Goal: Task Accomplishment & Management: Complete application form

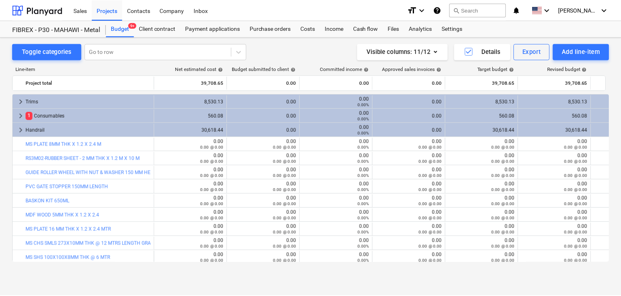
scroll to position [122, 0]
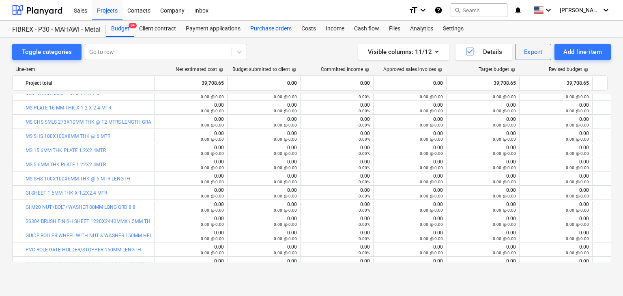
click at [287, 30] on div "Purchase orders" at bounding box center [270, 29] width 51 height 16
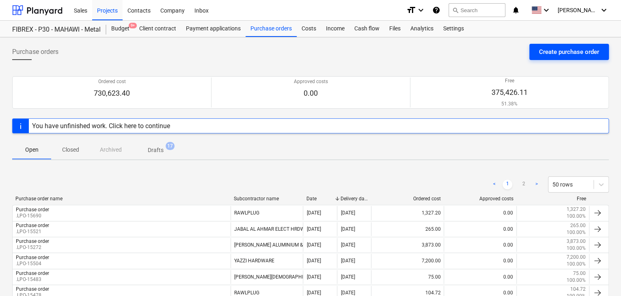
click at [538, 54] on button "Create purchase order" at bounding box center [569, 52] width 80 height 16
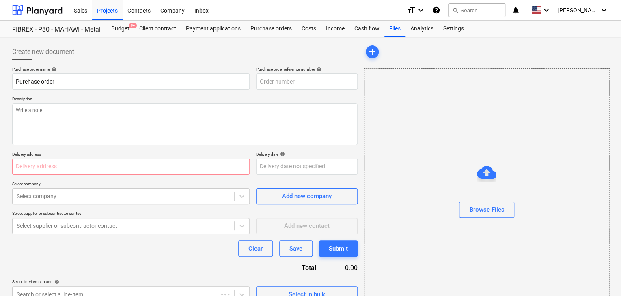
click at [291, 99] on p "Description" at bounding box center [184, 99] width 345 height 7
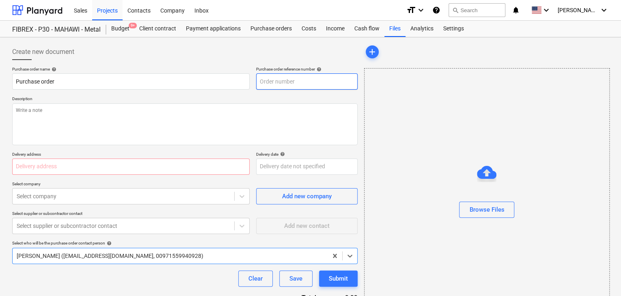
type textarea "x"
type input "MUS001-015-PO-304"
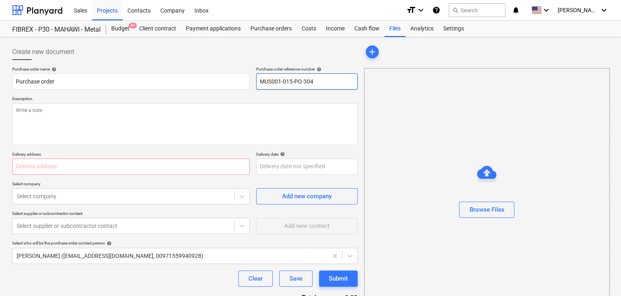
drag, startPoint x: 317, startPoint y: 79, endPoint x: 252, endPoint y: 73, distance: 65.2
click at [252, 73] on div "Purchase order name help Purchase order Purchase order reference number help MU…" at bounding box center [184, 78] width 345 height 23
type textarea "x"
type input "."
type textarea "x"
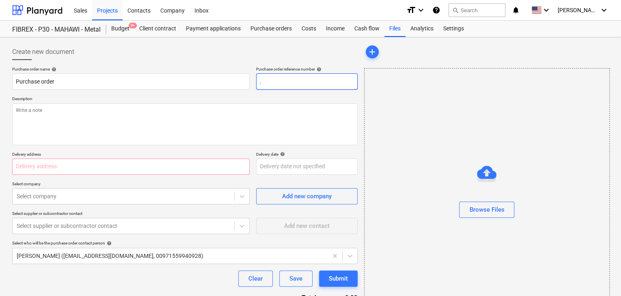
type input ".L"
type textarea "x"
type input ".LP"
type textarea "x"
type input ".LPO"
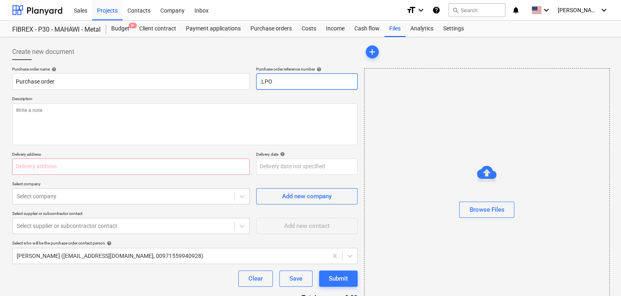
type textarea "x"
type input ".LPO-"
type textarea "x"
type input ".LPO-1"
type textarea "x"
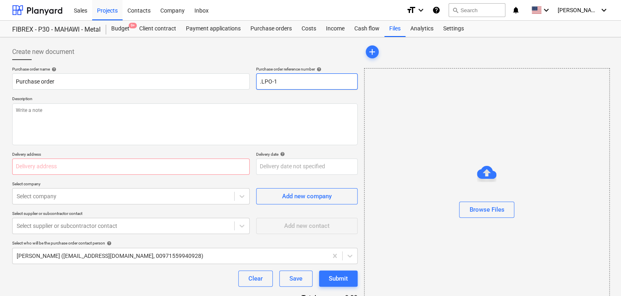
type input ".LPO-15"
type textarea "x"
type input ".LPO-156"
type textarea "x"
type input ".LPO-1569"
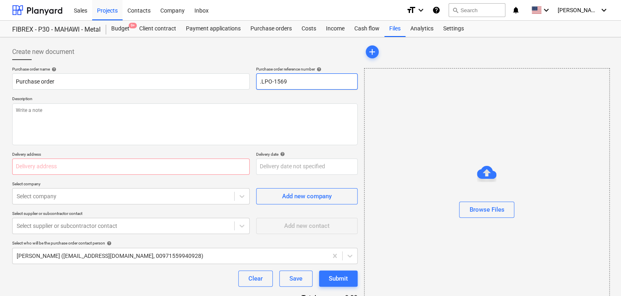
type textarea "x"
type input ".LPO-15695"
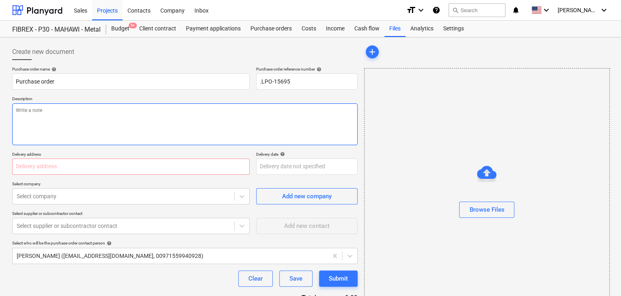
click at [74, 133] on textarea at bounding box center [184, 124] width 345 height 42
type textarea "x"
type textarea "0"
type textarea "x"
type textarea "07"
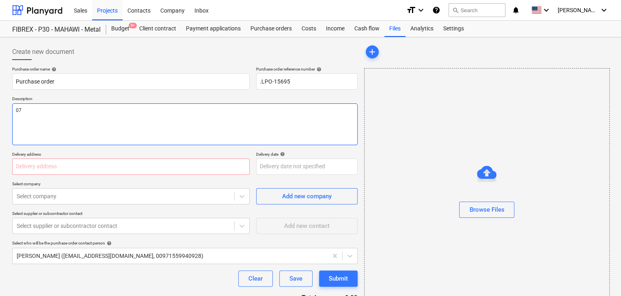
type textarea "x"
type textarea "07/"
type textarea "x"
type textarea "07/O"
type textarea "x"
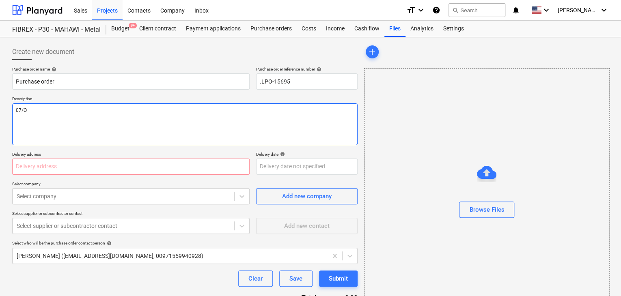
type textarea "07/OC"
type textarea "x"
type textarea "07/OCT."
type textarea "x"
type textarea "07/OCT"
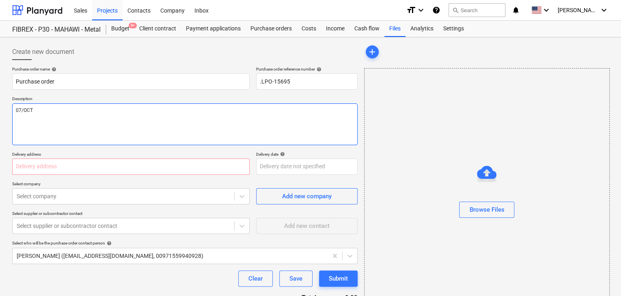
type textarea "x"
type textarea "07/OCT/"
type textarea "x"
type textarea "07/[DATE]"
type textarea "x"
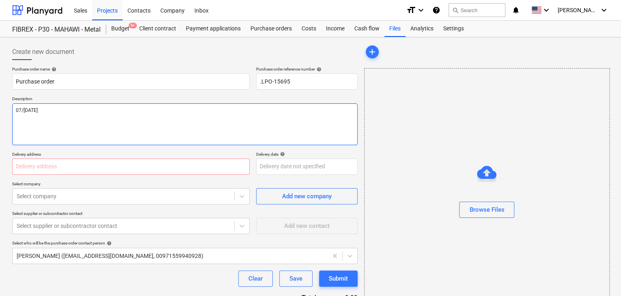
type textarea "[DATE]"
type textarea "x"
type textarea "07/[DATE]"
type textarea "x"
type textarea "07/OCT/"
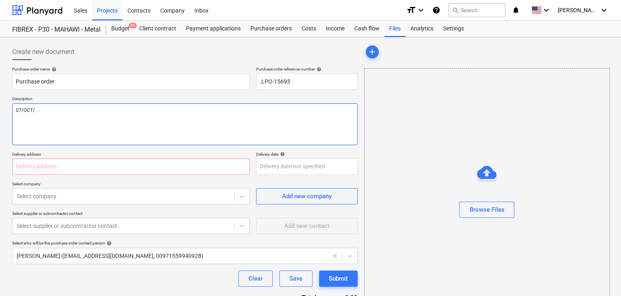
type textarea "x"
type textarea "07/[DATE]"
type textarea "x"
type textarea "[DATE]"
type textarea "x"
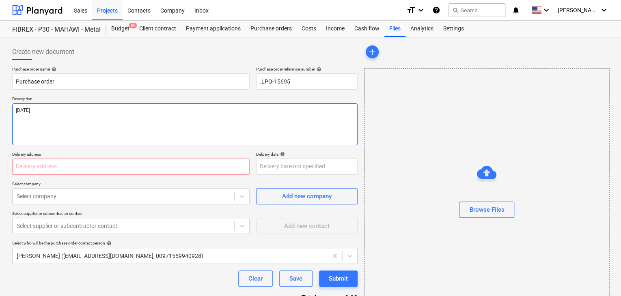
type textarea "[DATE]"
type textarea "x"
type textarea "[DATE]"
click at [49, 171] on input "text" at bounding box center [130, 167] width 237 height 16
type textarea "x"
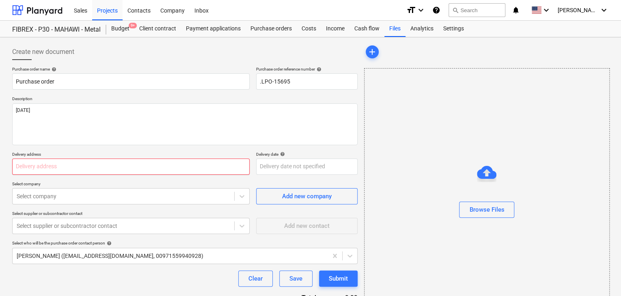
type input "L"
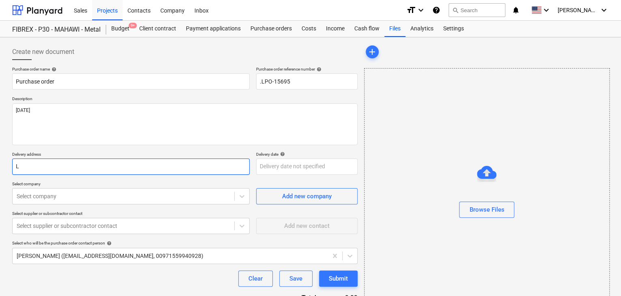
type textarea "x"
type input "LU"
type textarea "x"
type input "LUC"
type textarea "x"
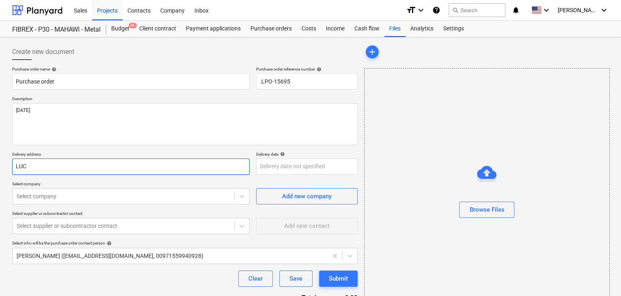
type input "LUCK"
type textarea "x"
type input "LUCKY"
type textarea "x"
type input "LUCKY"
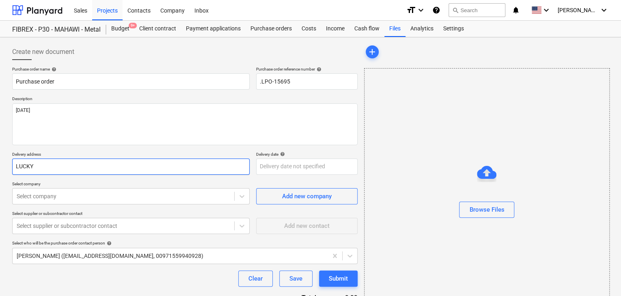
type textarea "x"
type input "LUCKY E"
type textarea "x"
type input "LUCKY EN"
type textarea "x"
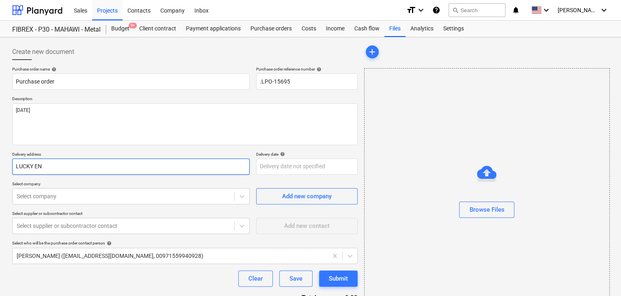
type input "LUCKY ENG"
type textarea "x"
type input "LUCKY ENGI"
type textarea "x"
type input "LUCKY ENGIN"
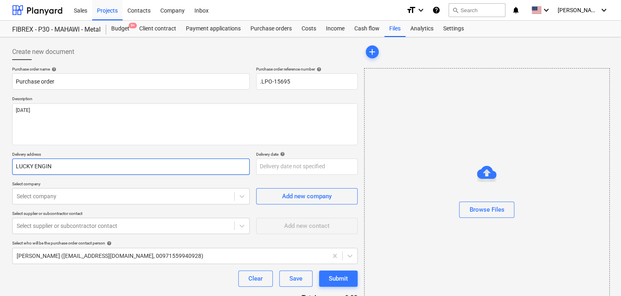
type textarea "x"
type input "LUCKY ENGINE"
type textarea "x"
type input "LUCKY ENGINEE"
type textarea "x"
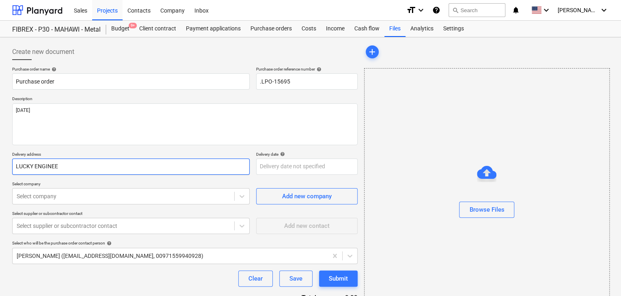
type input "LUCKY ENGINEER"
type textarea "x"
type input "LUCKY ENGINEERI"
type textarea "x"
type input "LUCKY ENGINEERIN"
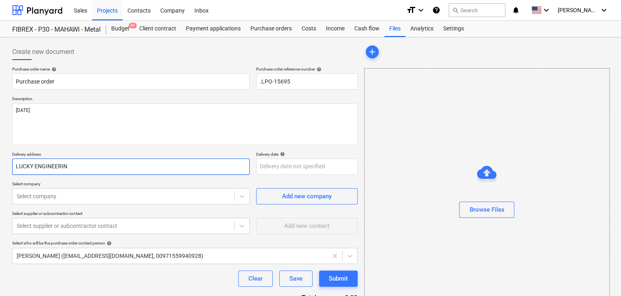
type textarea "x"
type input "LUCKY ENGINEERING"
type textarea "x"
type input "LUCKY ENGINEERING"
type textarea "x"
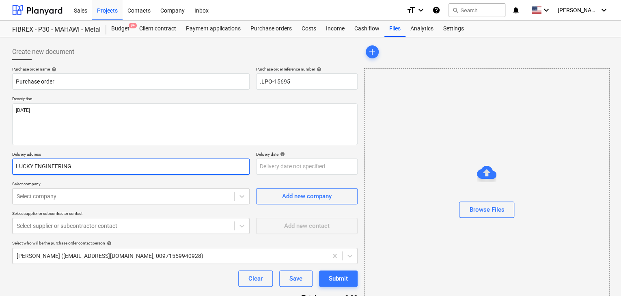
type input "LUCKY ENGINEERING S"
type textarea "x"
type input "LUCKY ENGINEERING SE"
type textarea "x"
type input "LUCKY ENGINEERING SER"
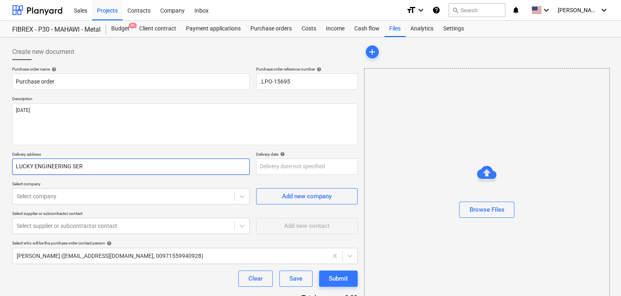
type textarea "x"
type input "LUCKY ENGINEERING SERV"
type textarea "x"
type input "LUCKY ENGINEERING SERVI"
type textarea "x"
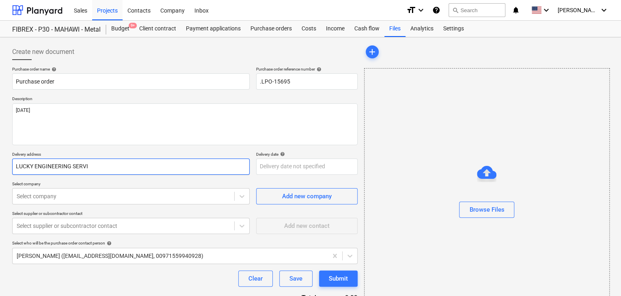
type input "LUCKY ENGINEERING SERVIC"
type textarea "x"
type input "LUCKY ENGINEERING SERVICE"
type textarea "x"
type input "LUCKY ENGINEERING SERVICES"
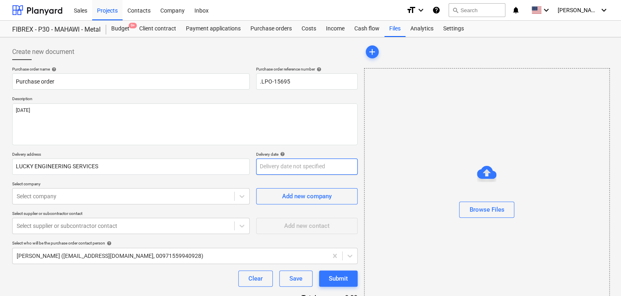
click at [269, 163] on body "Sales Projects Contacts Company Inbox format_size keyboard_arrow_down help sear…" at bounding box center [310, 148] width 621 height 296
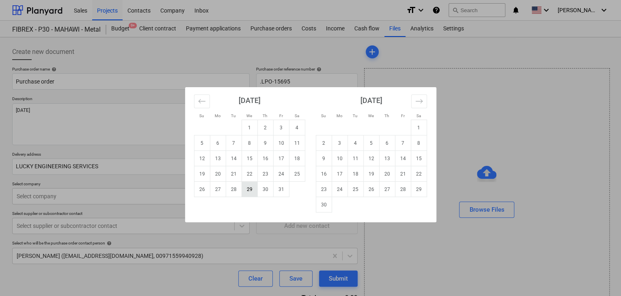
click at [246, 189] on td "29" at bounding box center [249, 189] width 16 height 15
type textarea "x"
type input "[DATE]"
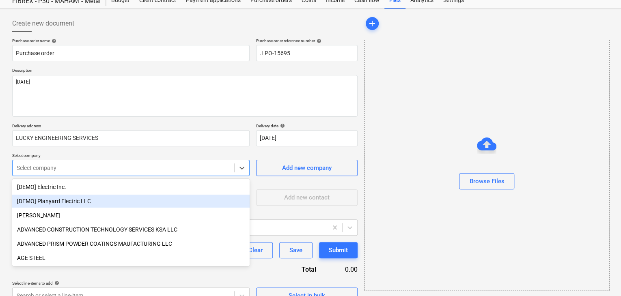
click at [19, 194] on body "Sales Projects Contacts Company Inbox format_size keyboard_arrow_down help sear…" at bounding box center [310, 120] width 621 height 296
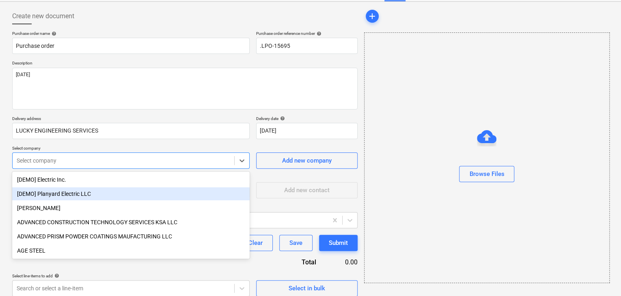
scroll to position [38, 0]
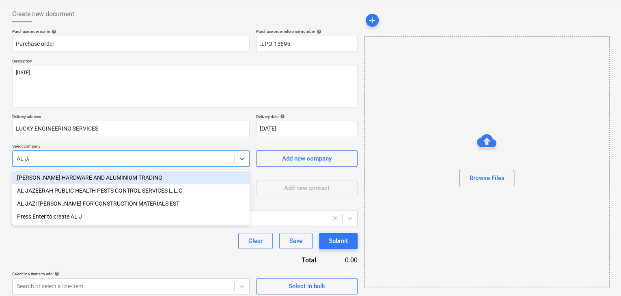
type input "AL JAW"
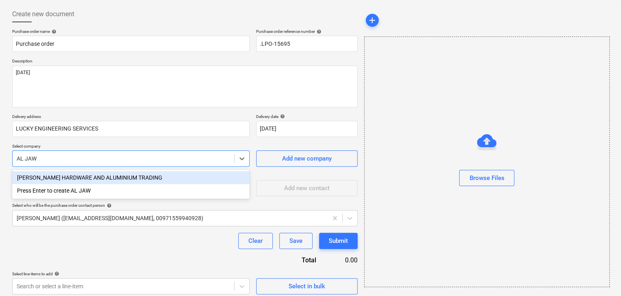
click at [44, 174] on div "[PERSON_NAME] HARDWARE AND ALUMINIUM TRADING" at bounding box center [130, 177] width 237 height 13
type textarea "x"
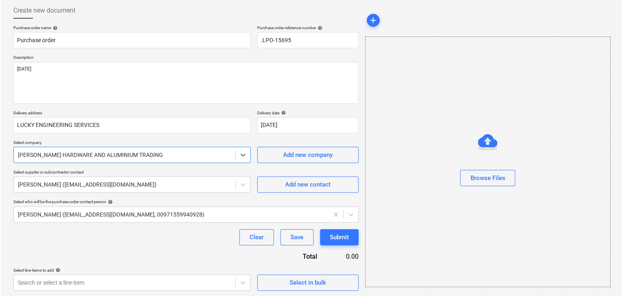
scroll to position [42, 0]
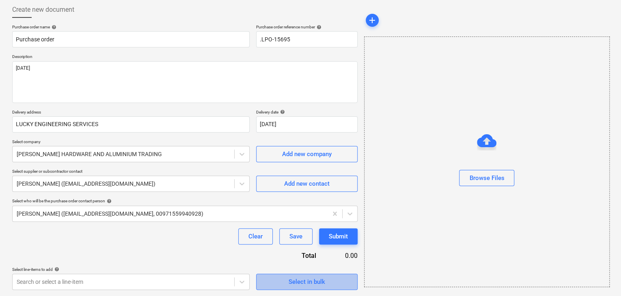
click at [281, 284] on span "Select in bulk" at bounding box center [306, 282] width 81 height 11
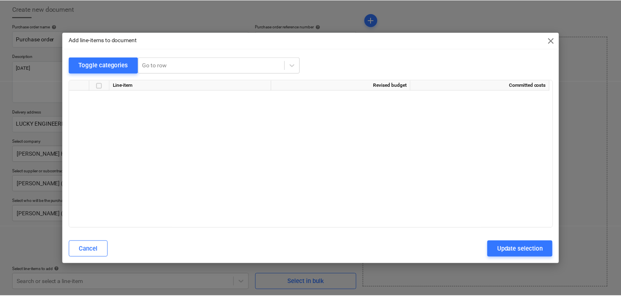
scroll to position [3716, 0]
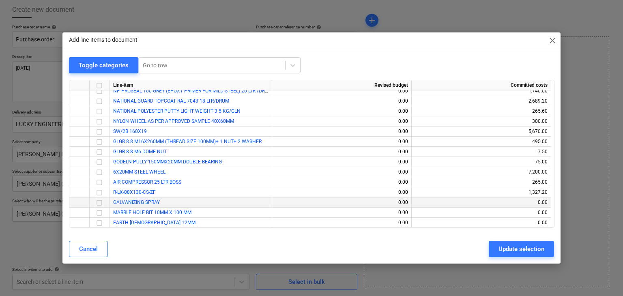
click at [101, 204] on input "checkbox" at bounding box center [100, 203] width 10 height 10
click at [98, 214] on input "checkbox" at bounding box center [100, 213] width 10 height 10
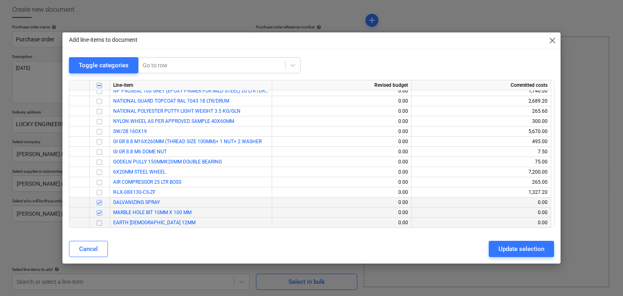
click at [98, 220] on input "checkbox" at bounding box center [100, 223] width 10 height 10
click at [502, 254] on div "Update selection" at bounding box center [522, 249] width 46 height 11
type textarea "x"
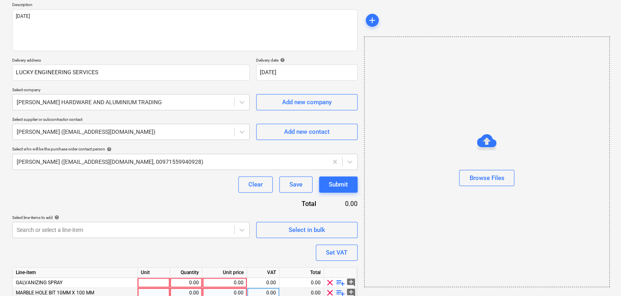
scroll to position [139, 0]
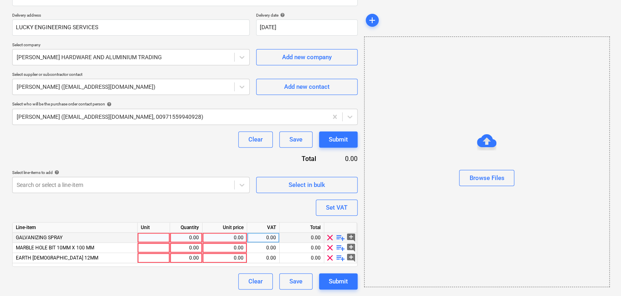
click at [146, 233] on div at bounding box center [154, 238] width 32 height 10
type input "NOS"
type textarea "x"
type input "NOS"
type textarea "x"
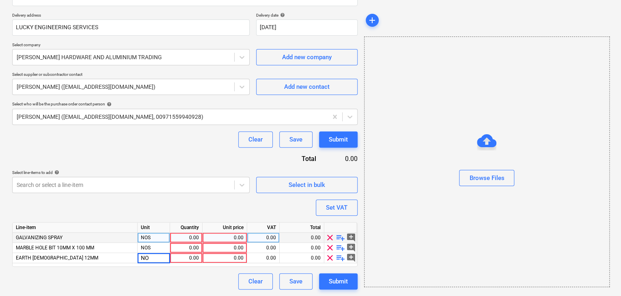
type input "NOS"
type textarea "x"
click at [181, 238] on div "0.00" at bounding box center [186, 238] width 26 height 10
type input "6"
type textarea "x"
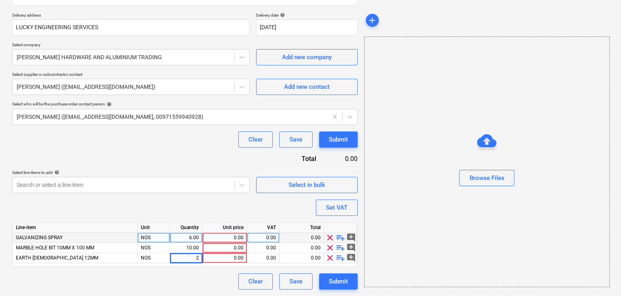
click at [222, 239] on div "0.00" at bounding box center [225, 238] width 38 height 10
type input "16.50"
type textarea "x"
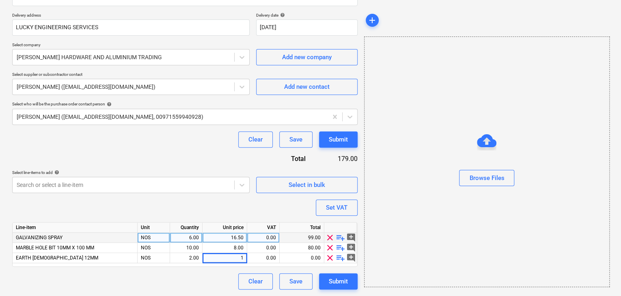
type input "15"
type textarea "x"
click at [357, 215] on div "Purchase order name help Purchase order Purchase order reference number help .L…" at bounding box center [184, 108] width 345 height 362
click at [333, 210] on div "Set VAT" at bounding box center [337, 207] width 22 height 11
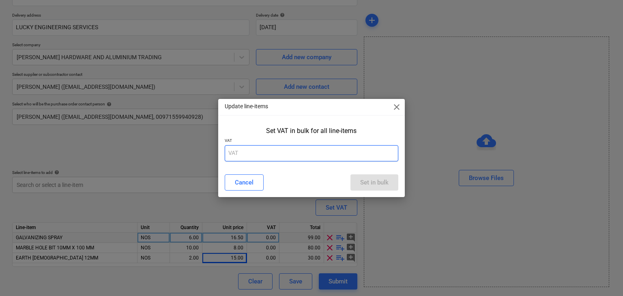
click at [247, 160] on input "text" at bounding box center [312, 153] width 174 height 16
type input "5"
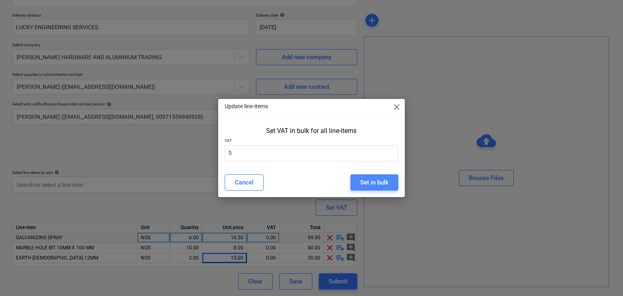
click at [362, 176] on button "Set in bulk" at bounding box center [375, 182] width 48 height 16
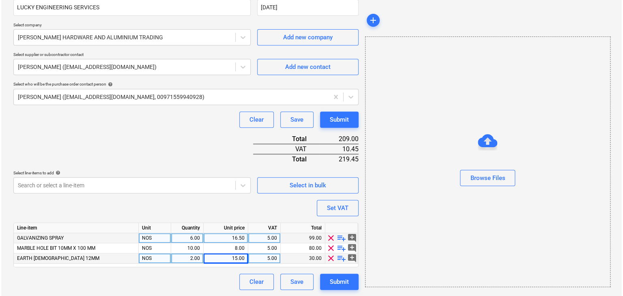
scroll to position [159, 0]
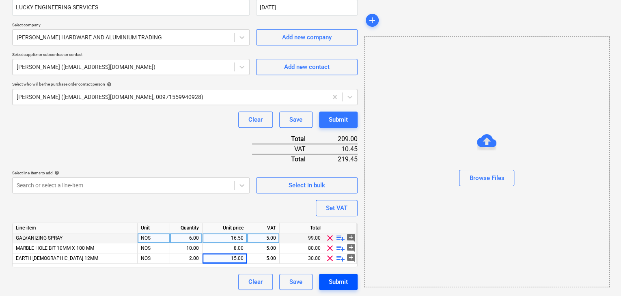
click at [337, 283] on div "Submit" at bounding box center [338, 282] width 19 height 11
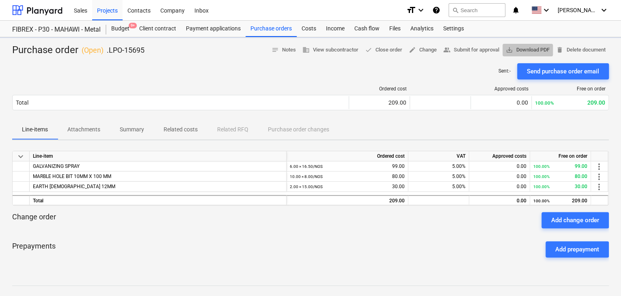
click at [540, 46] on span "save_alt Download PDF" at bounding box center [527, 49] width 44 height 9
click at [107, 11] on div "Projects" at bounding box center [107, 10] width 30 height 21
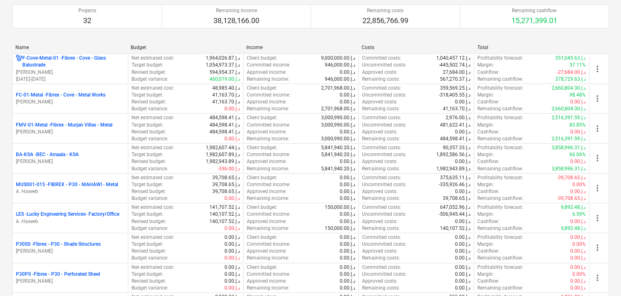
scroll to position [122, 0]
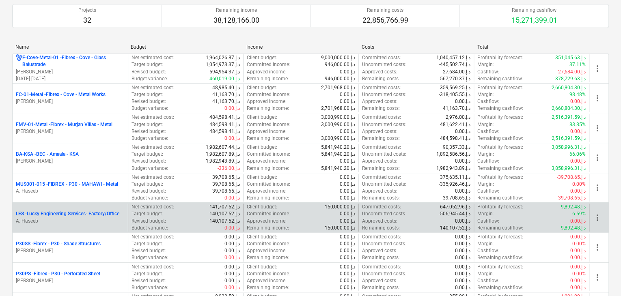
click at [70, 209] on div "LES - Lucky Engineering Services- Factory/Office A. Haseeb" at bounding box center [70, 218] width 115 height 28
click at [60, 211] on p "LES - Lucky Engineering Services- Factory/Office" at bounding box center [67, 214] width 103 height 7
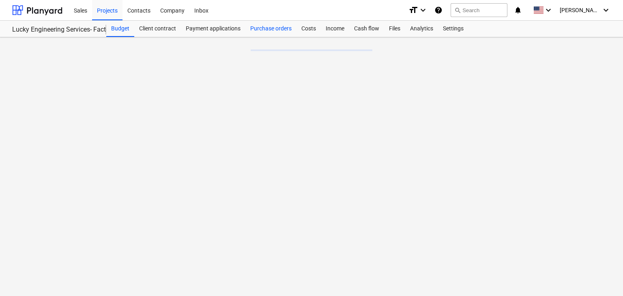
click at [268, 31] on div "Purchase orders" at bounding box center [270, 29] width 51 height 16
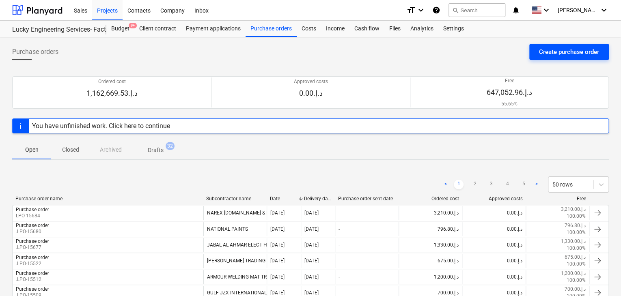
click at [570, 53] on div "Create purchase order" at bounding box center [569, 52] width 60 height 11
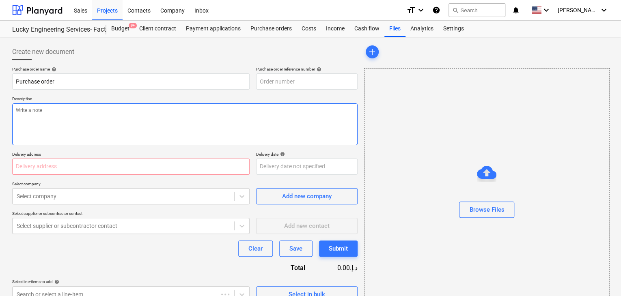
type textarea "x"
type input "LES-PO-540"
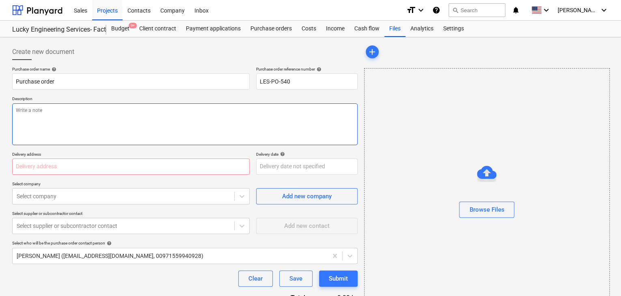
click at [235, 133] on textarea at bounding box center [184, 124] width 345 height 42
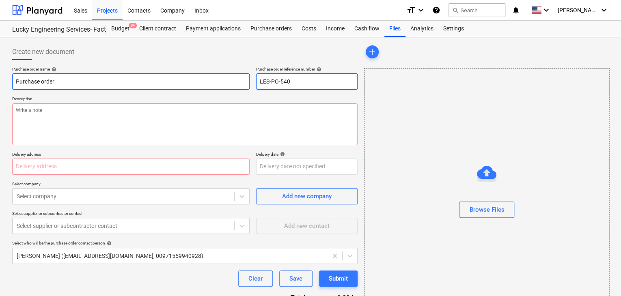
drag, startPoint x: 302, startPoint y: 83, endPoint x: 218, endPoint y: 80, distance: 84.0
click at [218, 80] on div "Purchase order name help Purchase order Purchase order reference number help LE…" at bounding box center [184, 78] width 345 height 23
type textarea "x"
type input "."
type textarea "x"
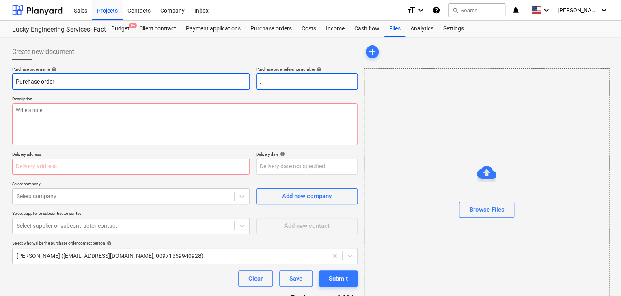
type input ".L"
type textarea "x"
type input ".LP"
type textarea "x"
type input ".LPO"
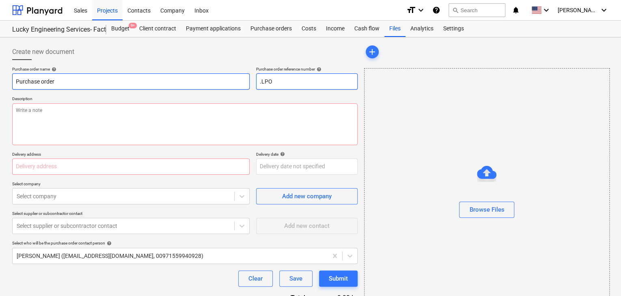
type textarea "x"
type input ".LPO-"
type textarea "x"
type input ".LPO-1"
type textarea "x"
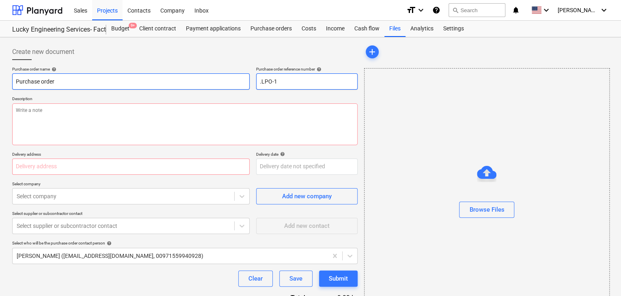
type input ".LPO-15"
type textarea "x"
type input ".LPO-156"
type textarea "x"
type input ".LPO-1569"
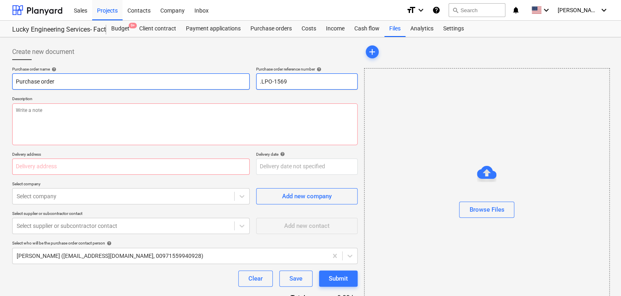
type textarea "x"
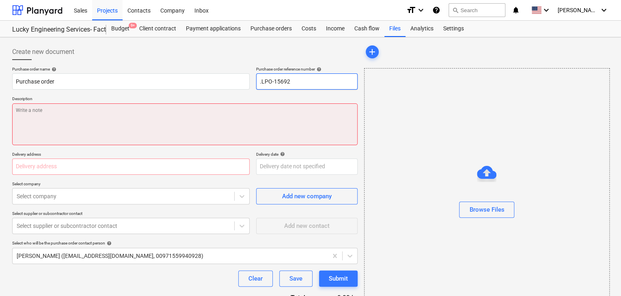
type input ".LPO-15692"
click at [34, 133] on textarea at bounding box center [184, 124] width 345 height 42
type textarea "x"
type textarea "0"
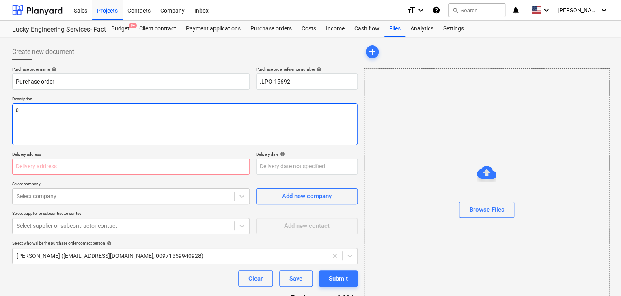
type textarea "x"
type textarea "07"
type textarea "x"
type textarea "07/"
type textarea "x"
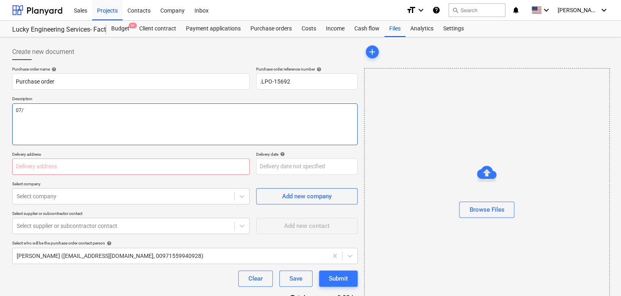
type textarea "07/O"
type textarea "x"
type textarea "07/OC"
type textarea "x"
type textarea "07/OCY"
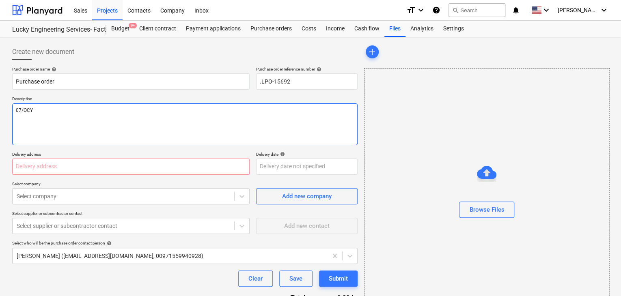
type textarea "x"
type textarea "07/OC"
type textarea "x"
type textarea "07/OCT"
type textarea "x"
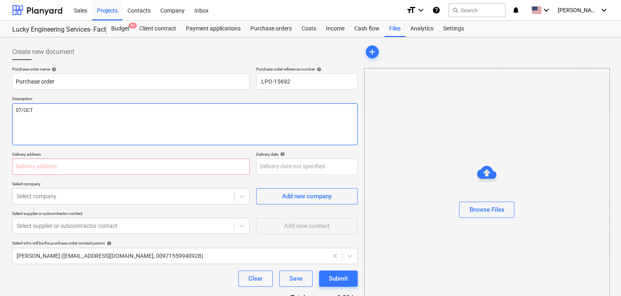
type textarea "07/OCT/"
type textarea "x"
type textarea "07/[DATE]"
type textarea "x"
type textarea "[DATE]"
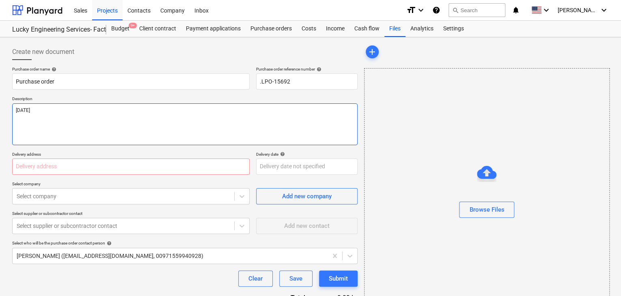
type textarea "x"
type textarea "[DATE]"
type textarea "x"
type textarea "[DATE]"
click at [26, 164] on input "text" at bounding box center [130, 167] width 237 height 16
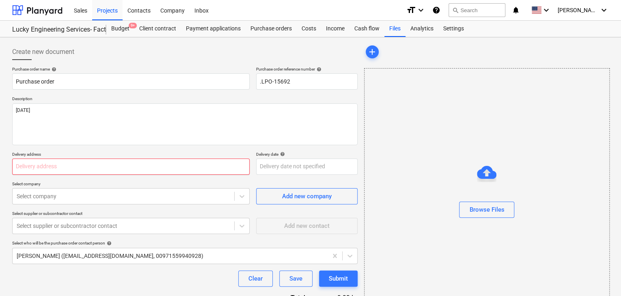
type textarea "x"
type input "L"
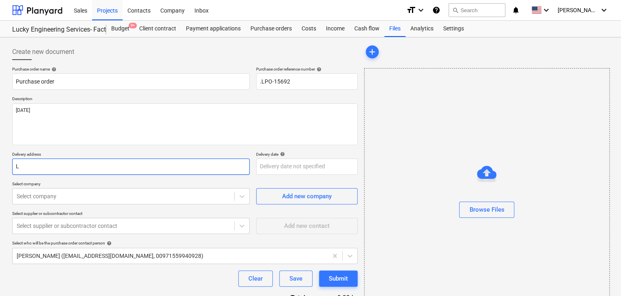
type textarea "x"
type input "LU"
type textarea "x"
type input "LUC"
type textarea "x"
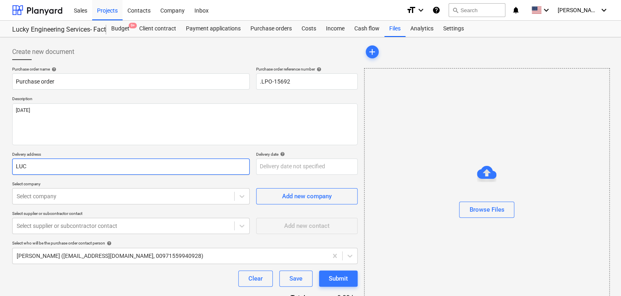
type input "LUCK"
type textarea "x"
type input "LUCKY"
type textarea "x"
type input "LUCKY"
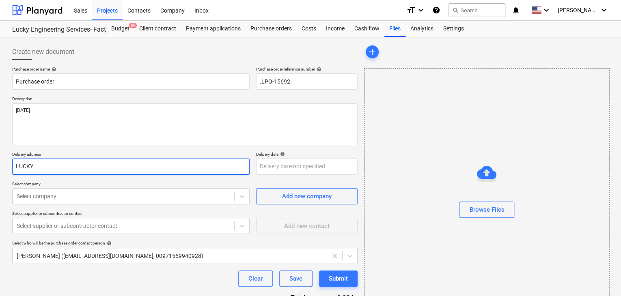
type textarea "x"
type input "LUCKY E"
type textarea "x"
type input "LUCKY EN"
type textarea "x"
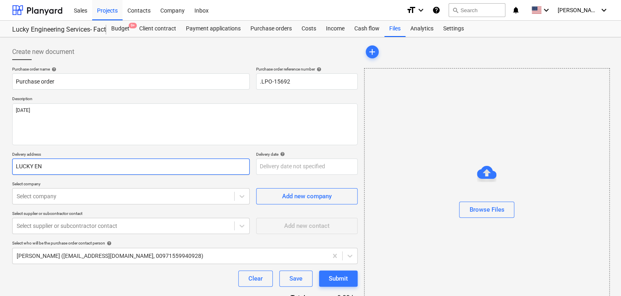
type input "LUCKY ENG"
type textarea "x"
type input "LUCKY ENGI"
type textarea "x"
type input "LUCKY ENGIN"
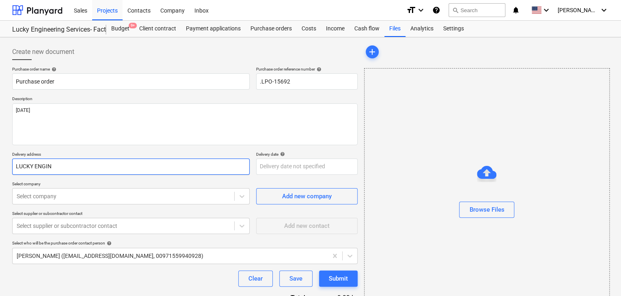
type textarea "x"
type input "LUCKY ENGINE"
type textarea "x"
type input "LUCKY ENGINEE"
type textarea "x"
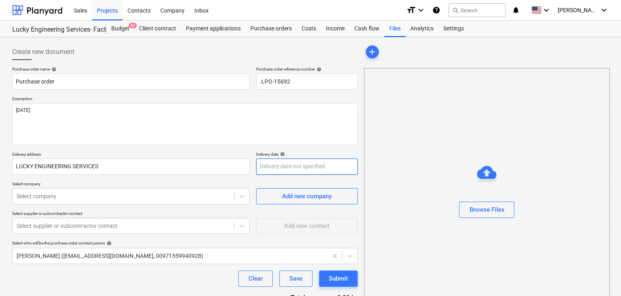
click at [257, 169] on body "Sales Projects Contacts Company Inbox format_size keyboard_arrow_down help sear…" at bounding box center [310, 148] width 621 height 296
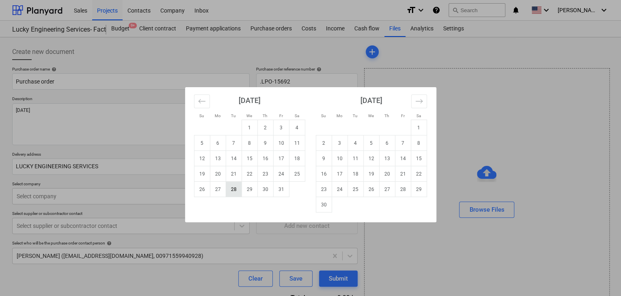
click at [238, 194] on td "28" at bounding box center [234, 189] width 16 height 15
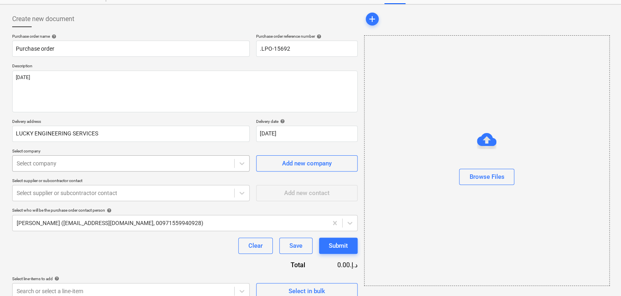
click at [62, 201] on body "Sales Projects Contacts Company Inbox format_size keyboard_arrow_down help sear…" at bounding box center [310, 115] width 621 height 296
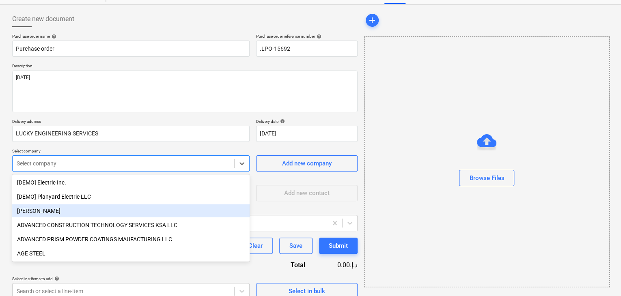
scroll to position [38, 0]
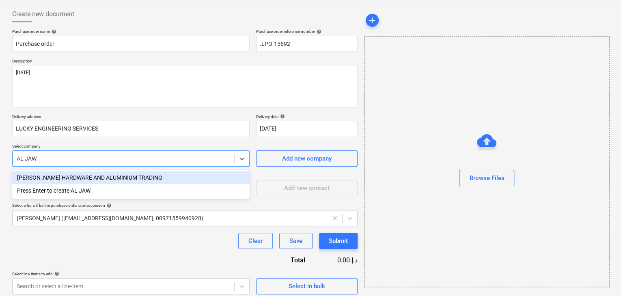
click at [80, 176] on div "[PERSON_NAME] HARDWARE AND ALUMINIUM TRADING" at bounding box center [130, 177] width 237 height 13
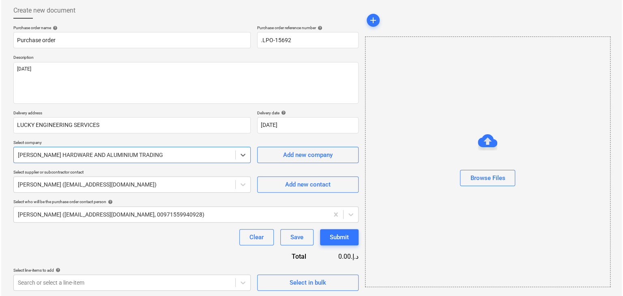
scroll to position [42, 0]
click at [267, 277] on span "Select in bulk" at bounding box center [306, 282] width 81 height 11
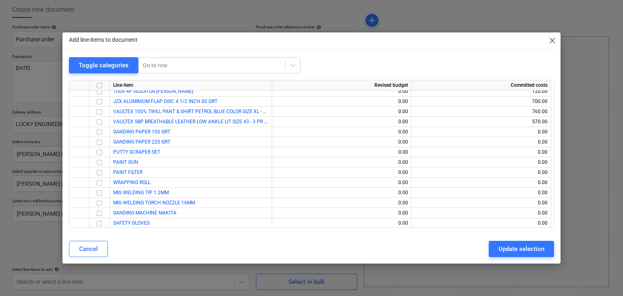
scroll to position [16831, 0]
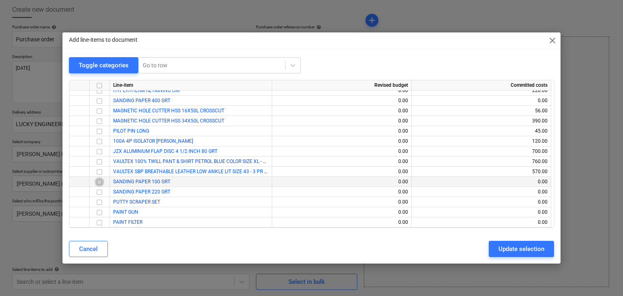
click at [99, 183] on input "checkbox" at bounding box center [100, 182] width 10 height 10
click at [99, 195] on input "checkbox" at bounding box center [100, 192] width 10 height 10
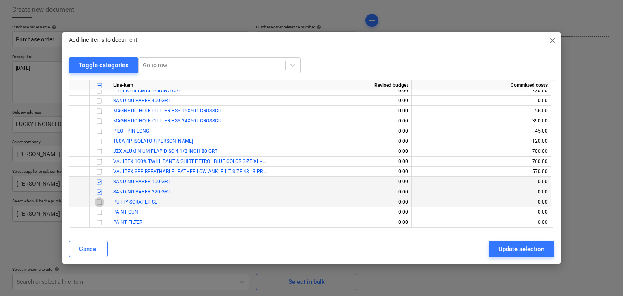
click at [99, 205] on input "checkbox" at bounding box center [100, 203] width 10 height 10
click at [98, 210] on input "checkbox" at bounding box center [100, 213] width 10 height 10
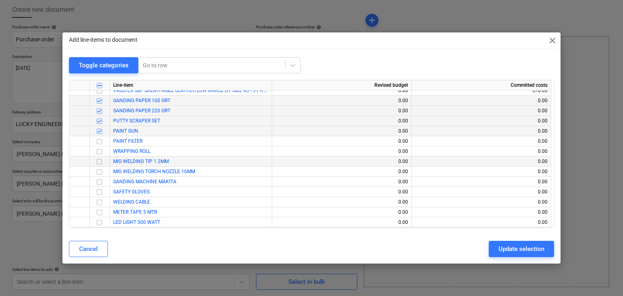
scroll to position [16993, 0]
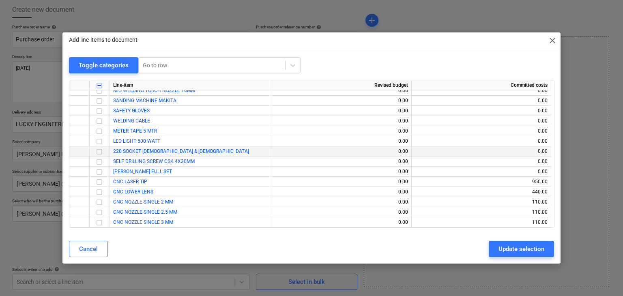
click at [98, 152] on input "checkbox" at bounding box center [100, 152] width 10 height 10
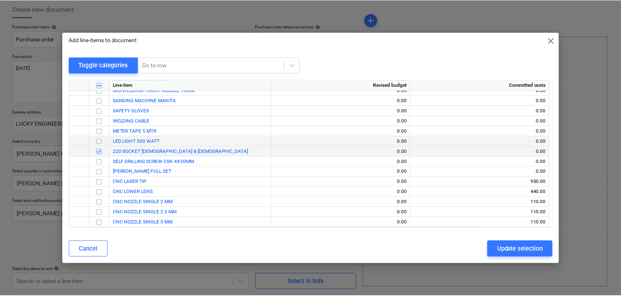
scroll to position [16952, 0]
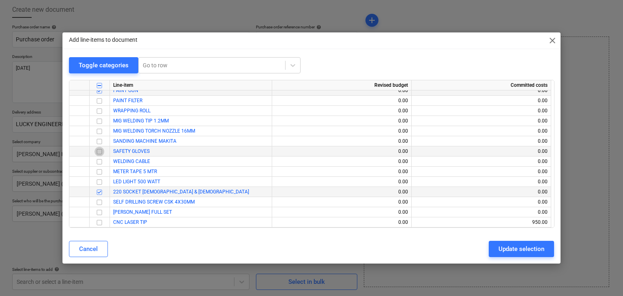
click at [101, 150] on input "checkbox" at bounding box center [100, 152] width 10 height 10
drag, startPoint x: 516, startPoint y: 246, endPoint x: 164, endPoint y: 204, distance: 354.7
click at [513, 245] on div "Update selection" at bounding box center [522, 249] width 46 height 11
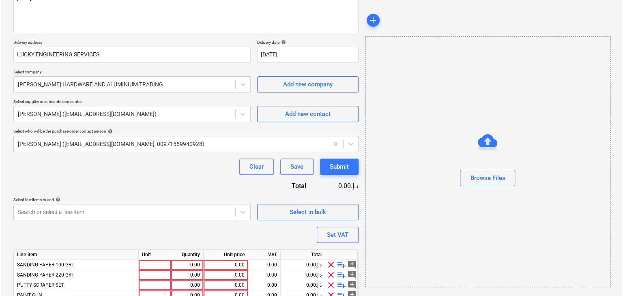
scroll to position [164, 0]
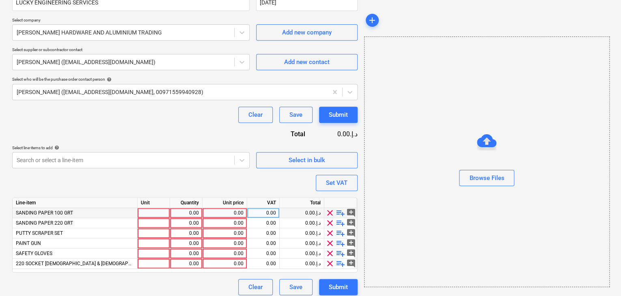
click at [142, 209] on div at bounding box center [154, 213] width 32 height 10
click at [183, 214] on div "0.00" at bounding box center [186, 213] width 26 height 10
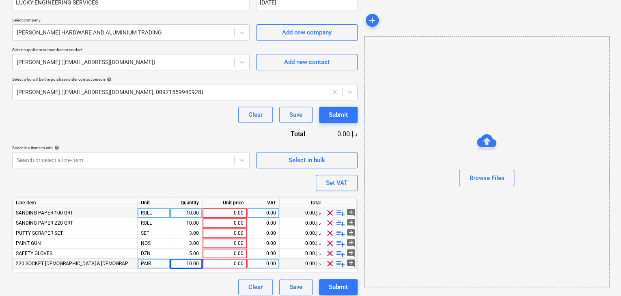
click at [226, 267] on div "0.00" at bounding box center [225, 264] width 38 height 10
click at [228, 213] on div "0.00" at bounding box center [225, 213] width 38 height 10
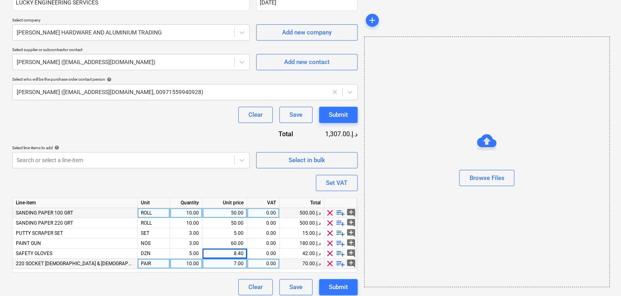
click at [397, 192] on div at bounding box center [486, 189] width 245 height 6
click at [333, 187] on div "Set VAT" at bounding box center [337, 183] width 22 height 11
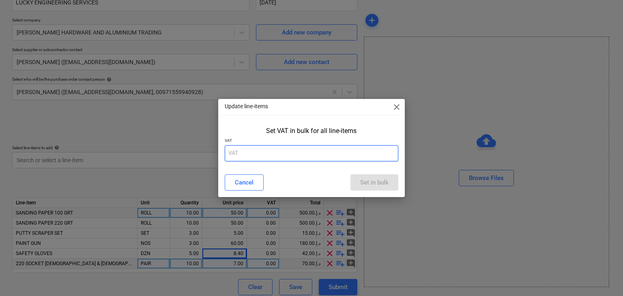
click at [275, 153] on input "text" at bounding box center [312, 153] width 174 height 16
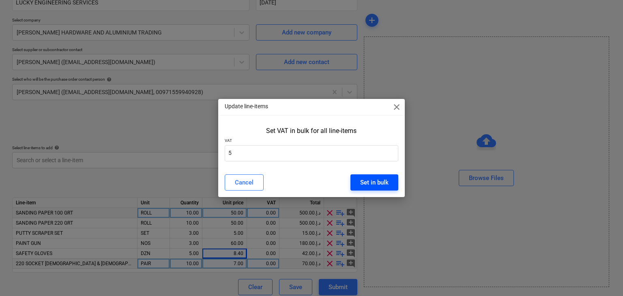
click at [359, 180] on button "Set in bulk" at bounding box center [375, 182] width 48 height 16
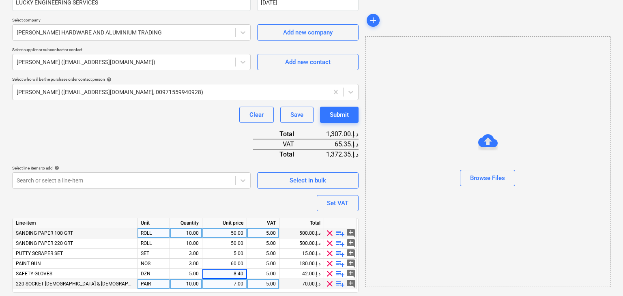
scroll to position [189, 0]
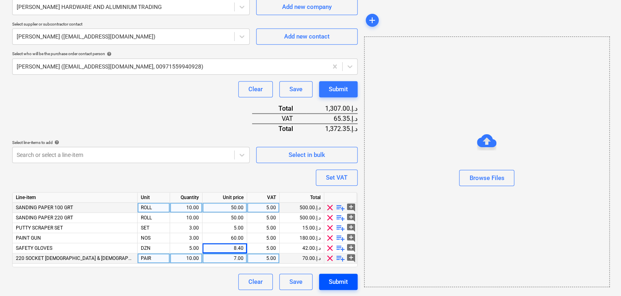
click at [339, 281] on div "Submit" at bounding box center [338, 282] width 19 height 11
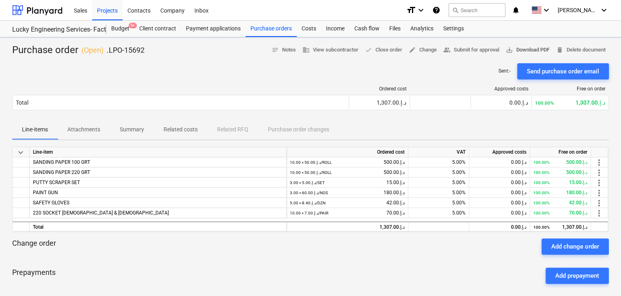
click at [518, 48] on span "save_alt Download PDF" at bounding box center [527, 49] width 44 height 9
click at [265, 17] on div "Sales Projects Contacts Company Inbox" at bounding box center [234, 10] width 331 height 20
click at [261, 35] on div "Purchase orders" at bounding box center [270, 29] width 51 height 16
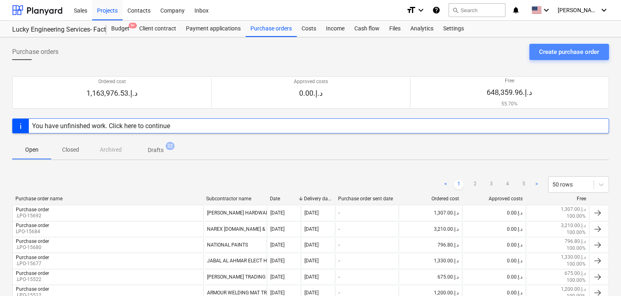
click at [556, 52] on div "Create purchase order" at bounding box center [569, 52] width 60 height 11
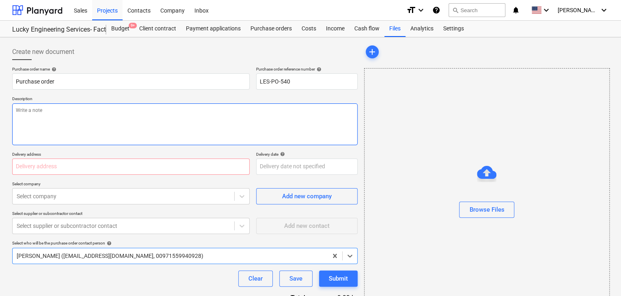
click at [200, 127] on textarea at bounding box center [184, 124] width 345 height 42
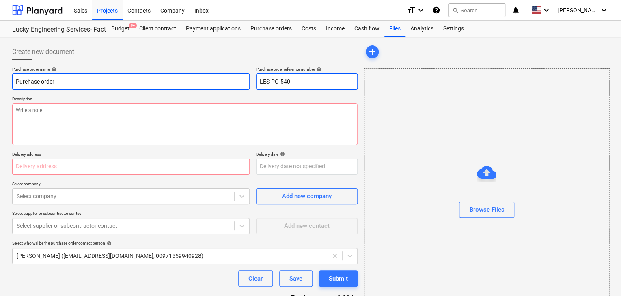
drag, startPoint x: 301, startPoint y: 85, endPoint x: 241, endPoint y: 85, distance: 59.6
click at [241, 85] on div "Purchase order name help Purchase order Purchase order reference number help LE…" at bounding box center [184, 78] width 345 height 23
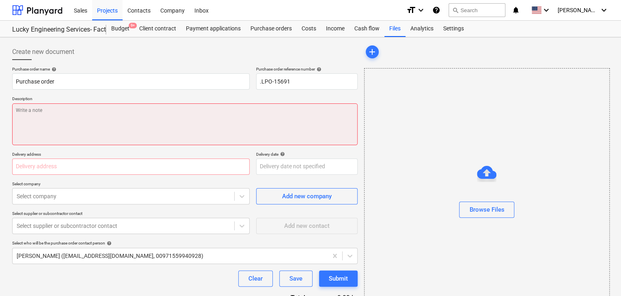
click at [159, 123] on textarea at bounding box center [184, 124] width 345 height 42
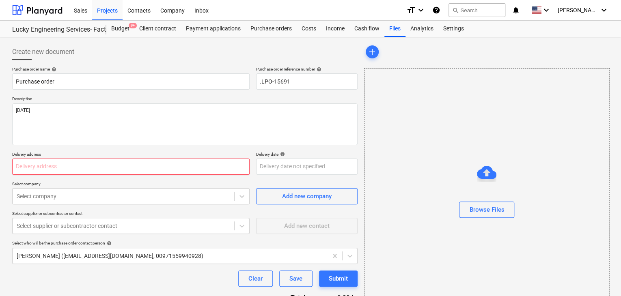
click at [60, 168] on input "text" at bounding box center [130, 167] width 237 height 16
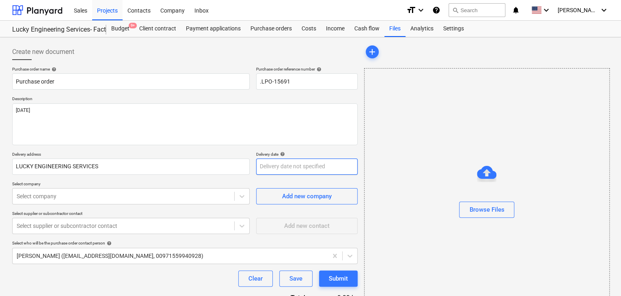
click at [288, 167] on body "Sales Projects Contacts Company Inbox format_size keyboard_arrow_down help sear…" at bounding box center [310, 148] width 621 height 296
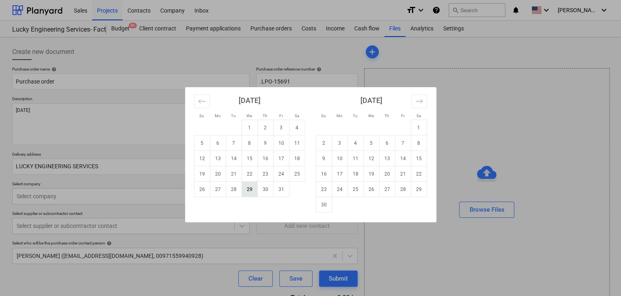
drag, startPoint x: 248, startPoint y: 189, endPoint x: 76, endPoint y: 198, distance: 172.3
click at [243, 189] on td "29" at bounding box center [249, 189] width 16 height 15
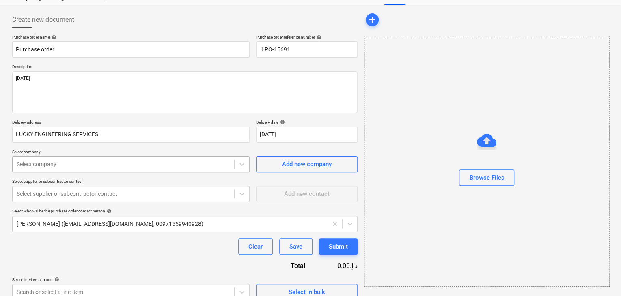
click at [71, 196] on body "Sales Projects Contacts Company Inbox format_size keyboard_arrow_down help sear…" at bounding box center [310, 116] width 621 height 296
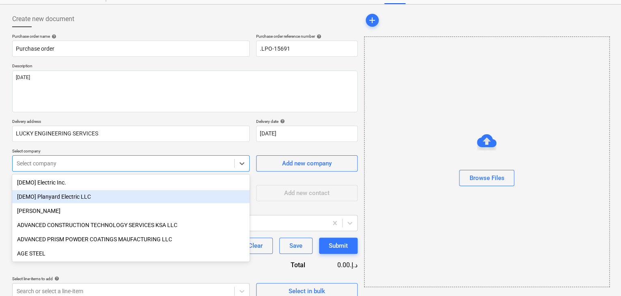
scroll to position [38, 0]
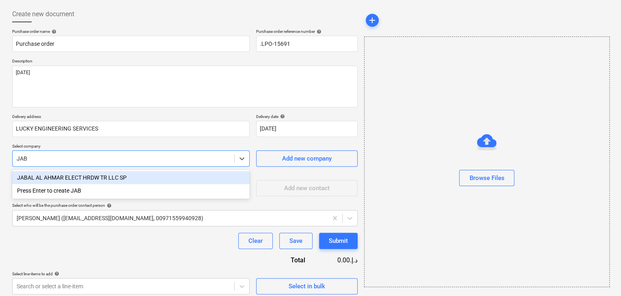
click at [75, 178] on div "JABAL AL AHMAR ELECT HRDW TR LLC SP" at bounding box center [130, 177] width 237 height 13
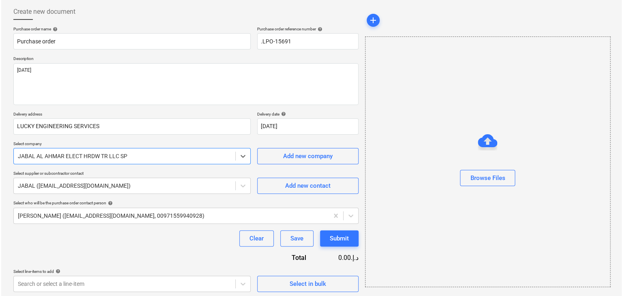
scroll to position [42, 0]
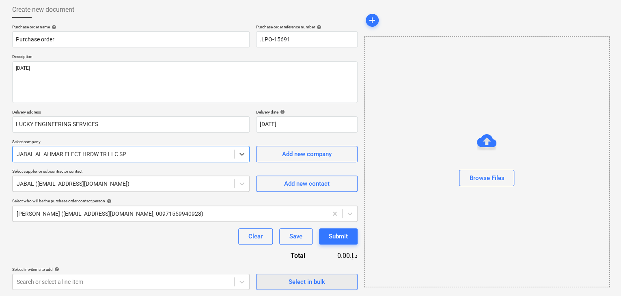
click at [284, 278] on span "Select in bulk" at bounding box center [306, 282] width 81 height 11
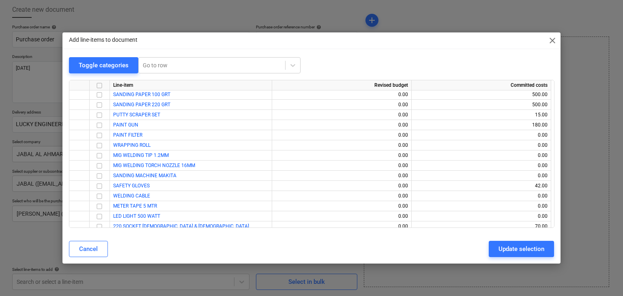
scroll to position [16912, 0]
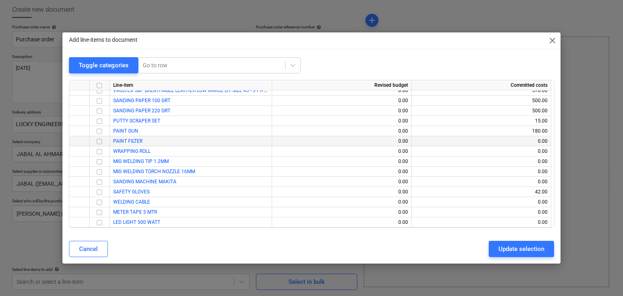
click at [97, 140] on input "checkbox" at bounding box center [100, 142] width 10 height 10
click at [101, 172] on input "checkbox" at bounding box center [100, 172] width 10 height 10
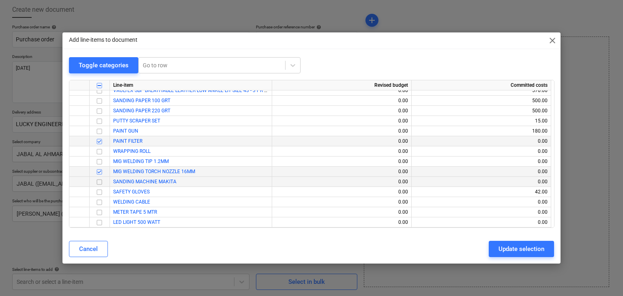
click at [103, 183] on input "checkbox" at bounding box center [100, 182] width 10 height 10
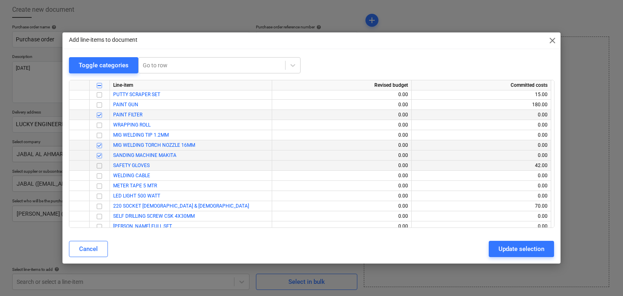
scroll to position [16952, 0]
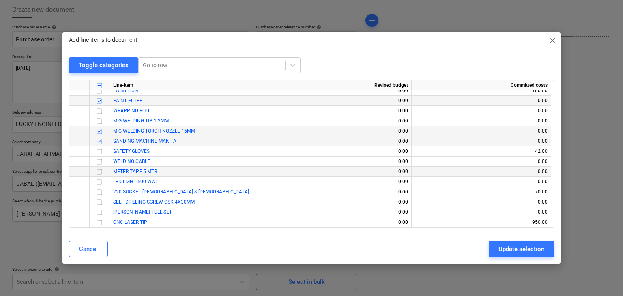
click at [99, 171] on input "checkbox" at bounding box center [100, 172] width 10 height 10
click at [100, 183] on input "checkbox" at bounding box center [100, 182] width 10 height 10
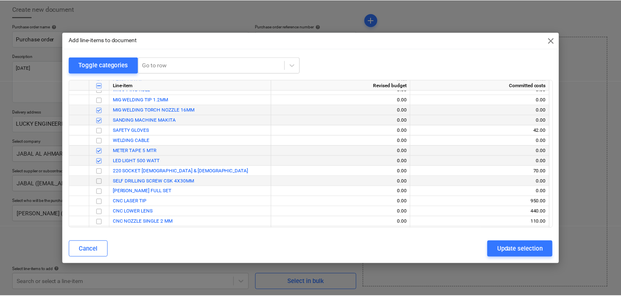
scroll to position [16993, 0]
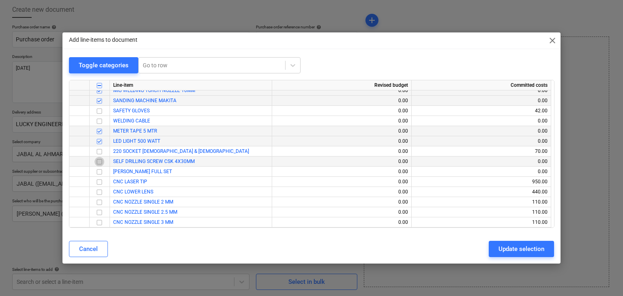
click at [96, 160] on input "checkbox" at bounding box center [100, 162] width 10 height 10
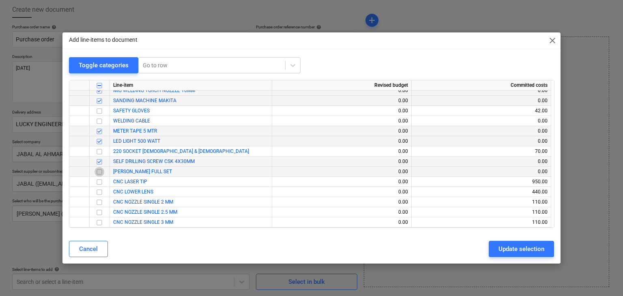
click at [98, 175] on input "checkbox" at bounding box center [100, 172] width 10 height 10
drag, startPoint x: 517, startPoint y: 249, endPoint x: 303, endPoint y: 217, distance: 216.7
click at [509, 249] on div "Update selection" at bounding box center [522, 249] width 46 height 11
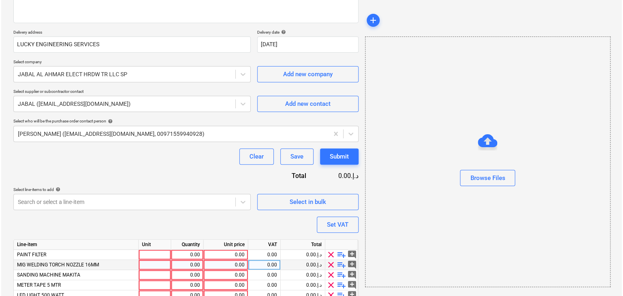
scroll to position [164, 0]
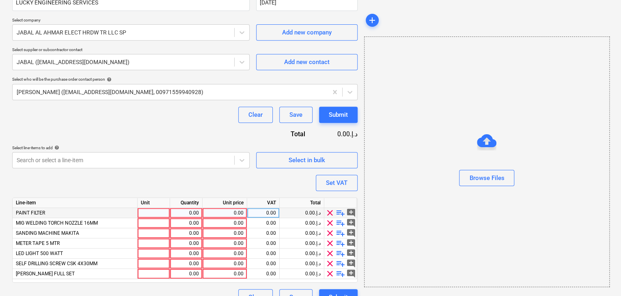
click at [151, 213] on div at bounding box center [154, 213] width 32 height 10
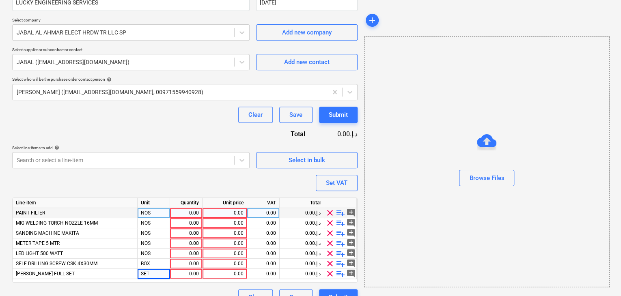
click at [182, 209] on div "0.00" at bounding box center [186, 213] width 26 height 10
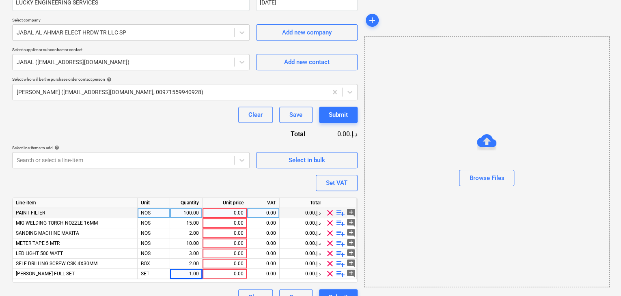
click at [223, 210] on div "0.00" at bounding box center [225, 213] width 38 height 10
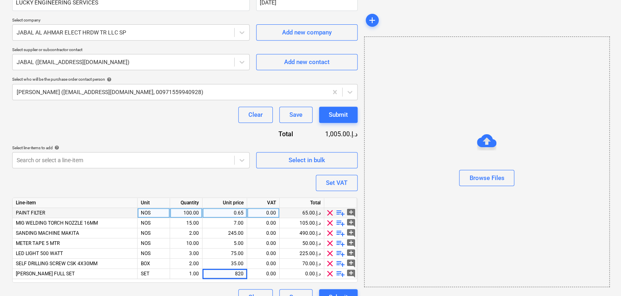
click at [385, 158] on div at bounding box center [486, 163] width 245 height 13
click at [346, 183] on div "Set VAT" at bounding box center [337, 183] width 22 height 11
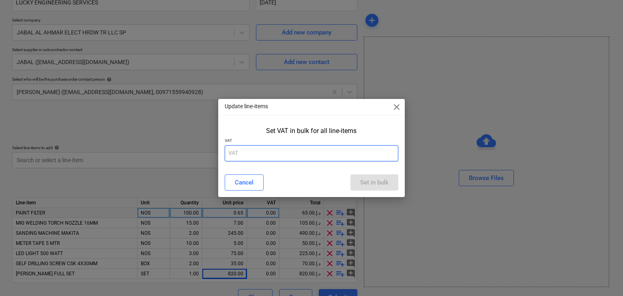
click at [235, 150] on input "text" at bounding box center [312, 153] width 174 height 16
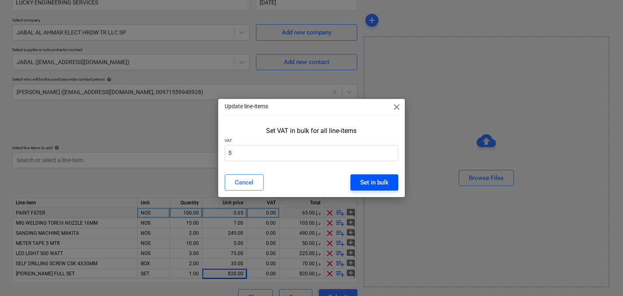
click at [368, 181] on div "Set in bulk" at bounding box center [374, 182] width 28 height 11
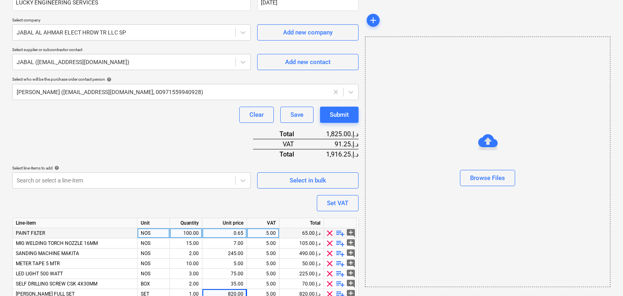
scroll to position [200, 0]
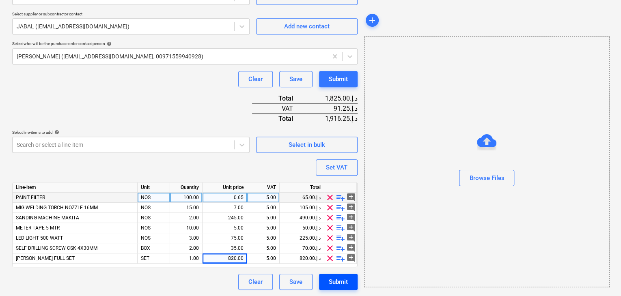
click at [337, 280] on div "Submit" at bounding box center [338, 282] width 19 height 11
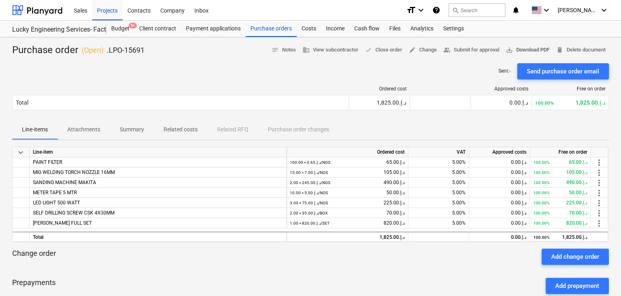
click at [527, 45] on span "save_alt Download PDF" at bounding box center [527, 49] width 44 height 9
click at [260, 30] on div "Purchase orders" at bounding box center [270, 29] width 51 height 16
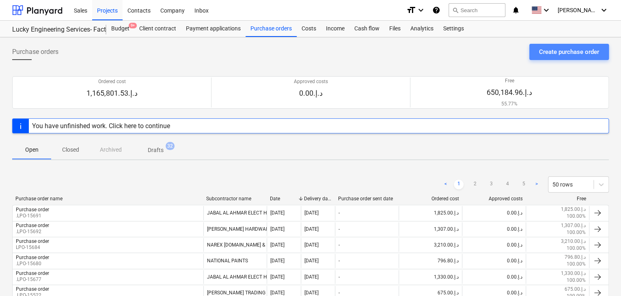
click at [550, 54] on div "Create purchase order" at bounding box center [569, 52] width 60 height 11
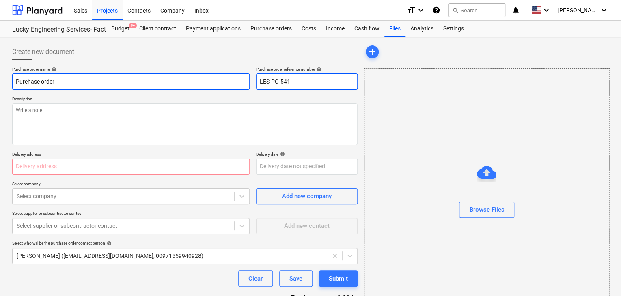
drag, startPoint x: 308, startPoint y: 83, endPoint x: 219, endPoint y: 76, distance: 89.5
click at [219, 76] on div "Purchase order name help Purchase order Purchase order reference number help LE…" at bounding box center [184, 78] width 345 height 23
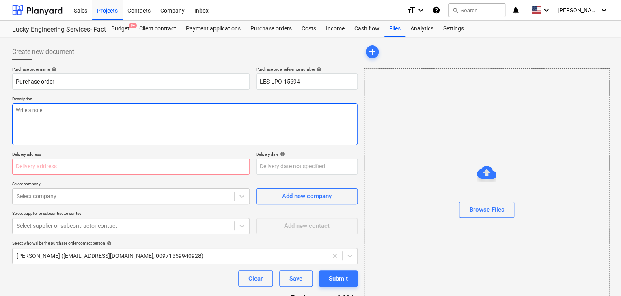
click at [93, 105] on textarea at bounding box center [184, 124] width 345 height 42
click at [28, 176] on div "Purchase order name help Purchase order Purchase order reference number help LE…" at bounding box center [184, 200] width 345 height 266
click at [29, 167] on input "text" at bounding box center [130, 167] width 237 height 16
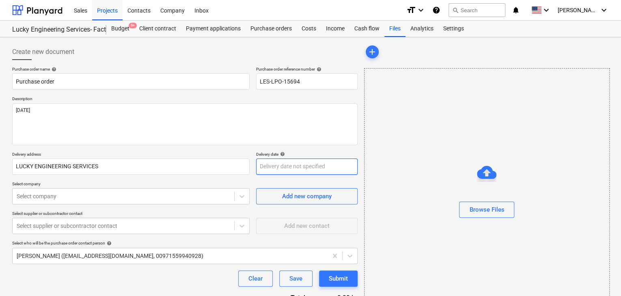
click at [260, 162] on body "Sales Projects Contacts Company Inbox format_size keyboard_arrow_down help sear…" at bounding box center [310, 148] width 621 height 296
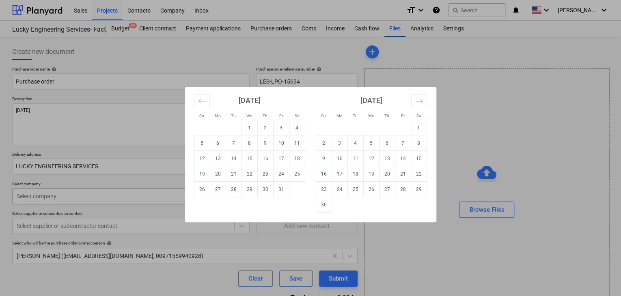
drag, startPoint x: 247, startPoint y: 195, endPoint x: 229, endPoint y: 197, distance: 17.6
click at [246, 195] on td "29" at bounding box center [249, 189] width 16 height 15
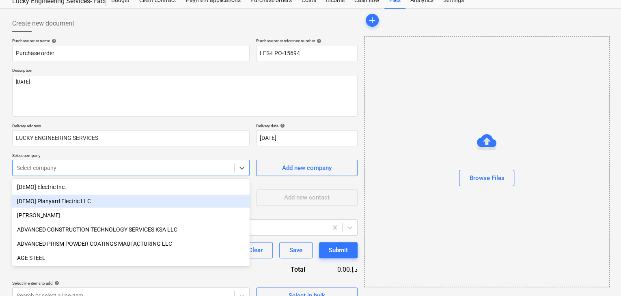
click at [68, 198] on body "Sales Projects Contacts Company Inbox format_size keyboard_arrow_down help sear…" at bounding box center [310, 120] width 621 height 296
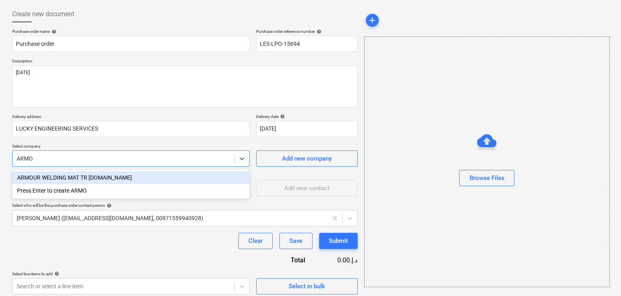
click at [79, 178] on div "ARMOUR WELDING MAT TR [DOMAIN_NAME]" at bounding box center [130, 177] width 237 height 13
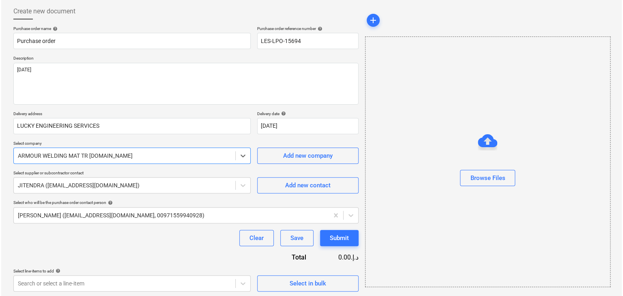
scroll to position [42, 0]
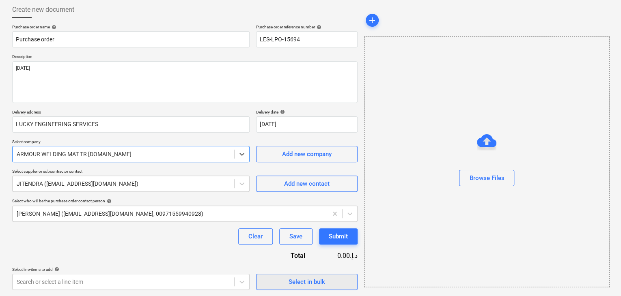
click at [287, 280] on span "Select in bulk" at bounding box center [306, 282] width 81 height 11
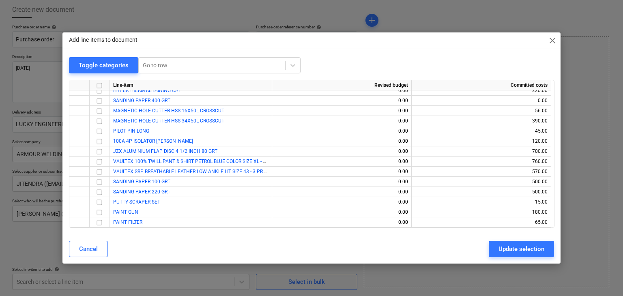
scroll to position [16912, 0]
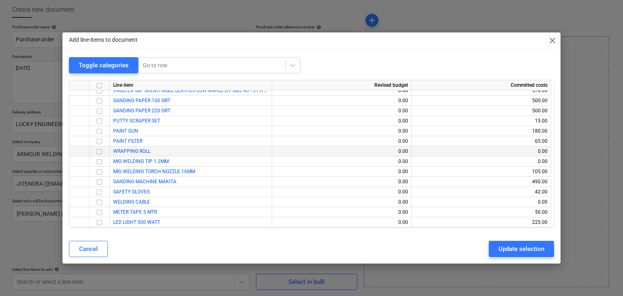
click at [95, 153] on input "checkbox" at bounding box center [100, 152] width 10 height 10
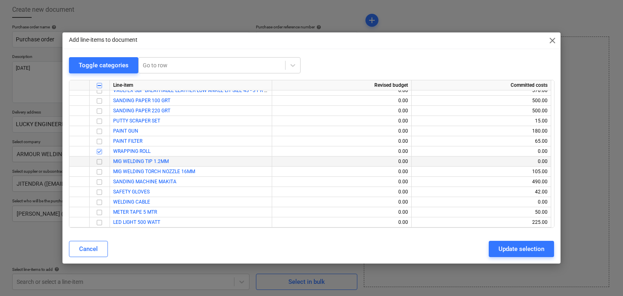
click at [99, 159] on input "checkbox" at bounding box center [100, 162] width 10 height 10
click at [507, 249] on div "Update selection" at bounding box center [522, 249] width 46 height 11
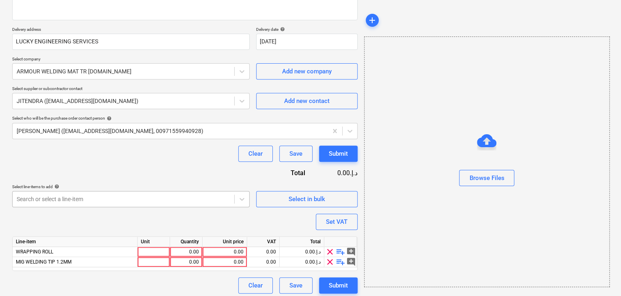
scroll to position [129, 0]
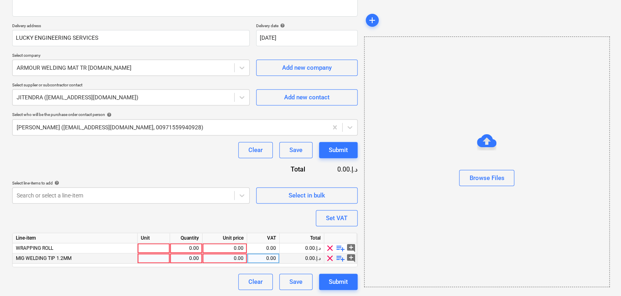
drag, startPoint x: 149, startPoint y: 254, endPoint x: 149, endPoint y: 248, distance: 6.1
click at [149, 254] on div at bounding box center [154, 259] width 32 height 10
click at [150, 245] on div at bounding box center [154, 248] width 32 height 10
click at [147, 256] on div at bounding box center [154, 259] width 32 height 10
click at [189, 258] on div "0.00" at bounding box center [186, 259] width 26 height 10
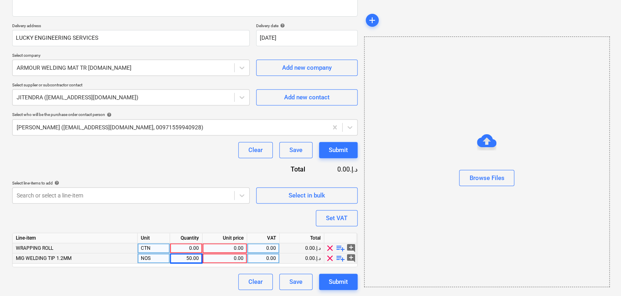
click at [191, 247] on div "0.00" at bounding box center [186, 248] width 26 height 10
click at [213, 243] on div "0.00" at bounding box center [225, 248] width 38 height 10
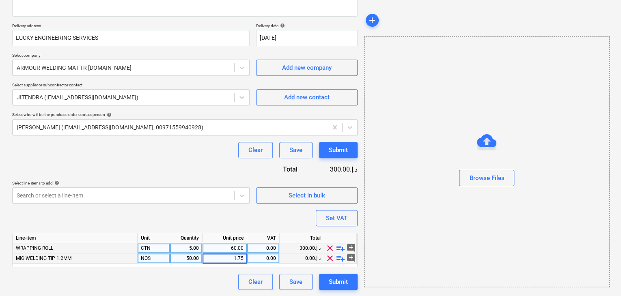
drag, startPoint x: 397, startPoint y: 230, endPoint x: 353, endPoint y: 221, distance: 44.5
click at [397, 230] on div "Browse Files" at bounding box center [486, 162] width 245 height 251
click at [347, 216] on button "Set VAT" at bounding box center [337, 218] width 42 height 16
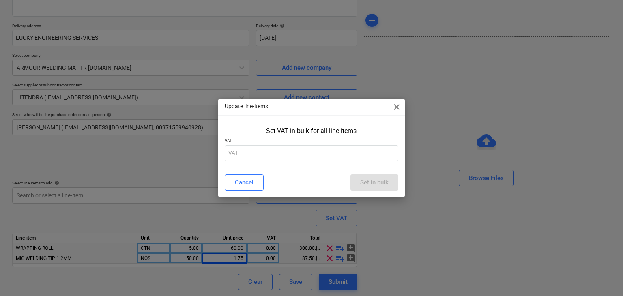
click at [282, 138] on p "VAT" at bounding box center [312, 141] width 174 height 7
click at [267, 150] on input "text" at bounding box center [312, 153] width 174 height 16
click at [373, 181] on div "Set in bulk" at bounding box center [374, 182] width 28 height 11
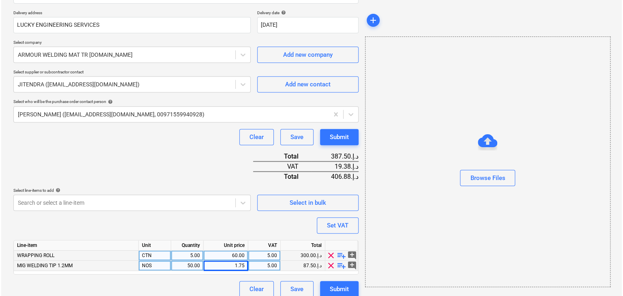
scroll to position [149, 0]
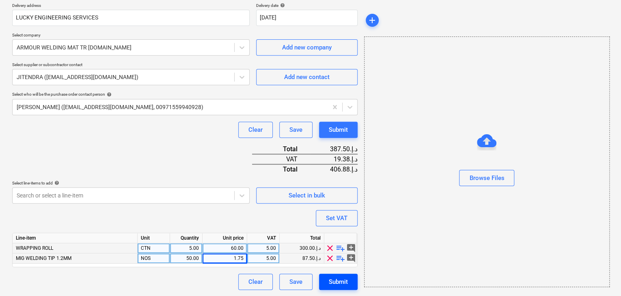
click at [342, 281] on div "Submit" at bounding box center [338, 282] width 19 height 11
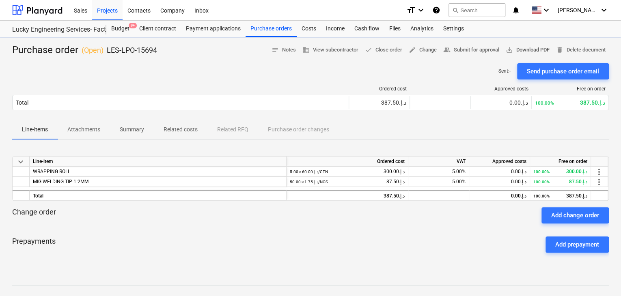
click at [525, 45] on span "save_alt Download PDF" at bounding box center [527, 49] width 44 height 9
click at [118, 8] on div "Projects" at bounding box center [107, 10] width 30 height 21
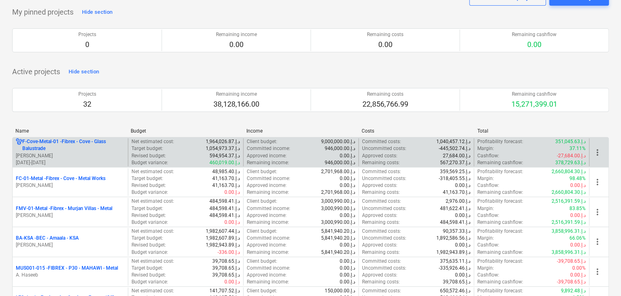
scroll to position [81, 0]
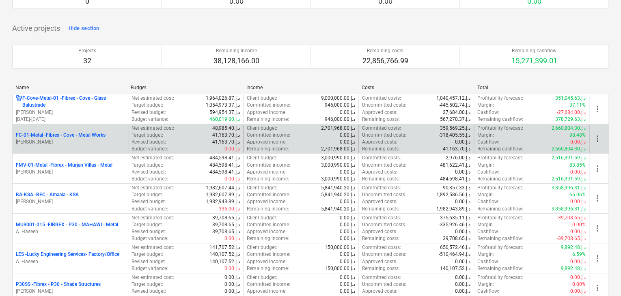
click at [77, 140] on p "[PERSON_NAME]" at bounding box center [70, 142] width 109 height 7
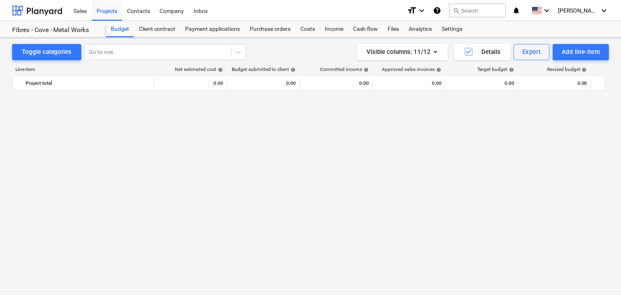
scroll to position [9203, 0]
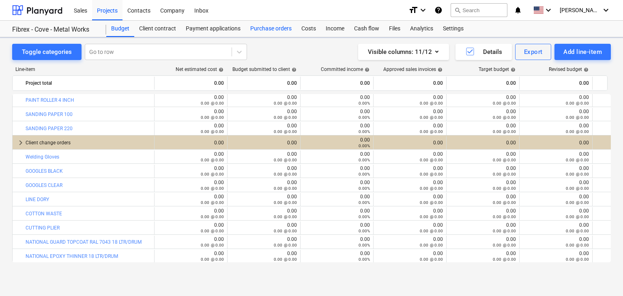
click at [275, 31] on div "Purchase orders" at bounding box center [270, 29] width 51 height 16
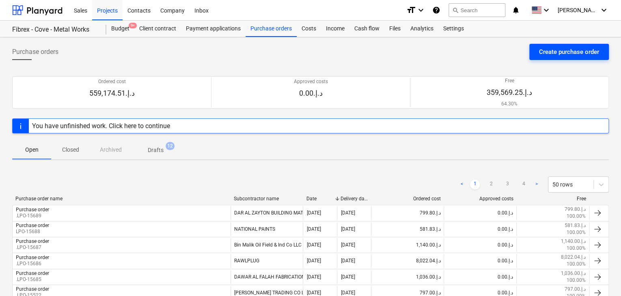
click at [550, 52] on div "Create purchase order" at bounding box center [569, 52] width 60 height 11
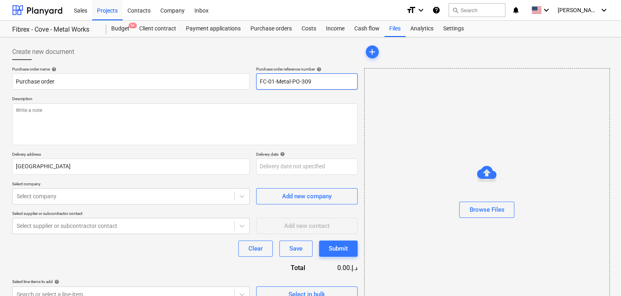
drag, startPoint x: 314, startPoint y: 80, endPoint x: 251, endPoint y: 81, distance: 63.7
click at [251, 81] on div "Purchase order name help Purchase order Purchase order reference number help FC…" at bounding box center [184, 78] width 345 height 23
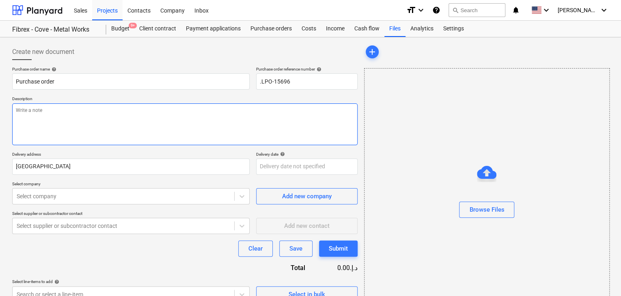
click at [255, 105] on textarea at bounding box center [184, 124] width 345 height 42
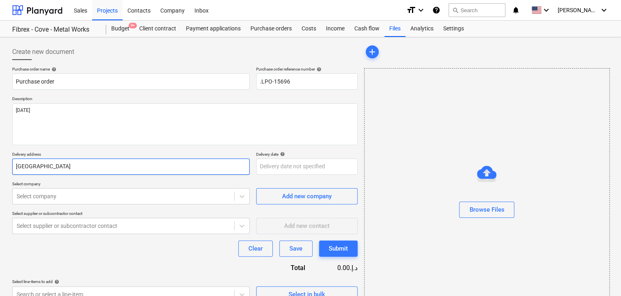
drag, startPoint x: 45, startPoint y: 163, endPoint x: 5, endPoint y: 164, distance: 40.6
click at [5, 164] on div "Create new document Purchase order name help Purchase order Purchase order refe…" at bounding box center [310, 181] width 621 height 288
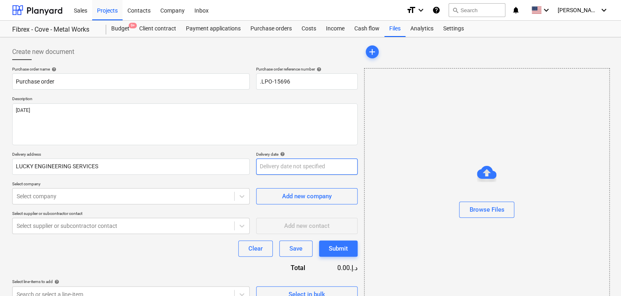
click at [258, 161] on body "Sales Projects Contacts Company Inbox format_size keyboard_arrow_down help sear…" at bounding box center [310, 148] width 621 height 296
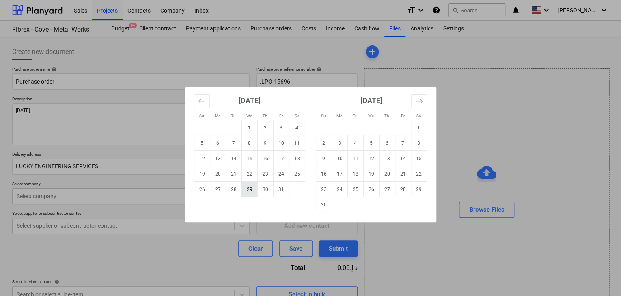
click at [248, 189] on td "29" at bounding box center [249, 189] width 16 height 15
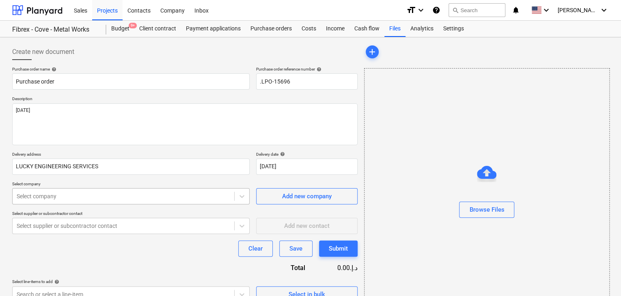
click at [88, 192] on body "Sales Projects Contacts Company Inbox format_size keyboard_arrow_down help sear…" at bounding box center [310, 148] width 621 height 296
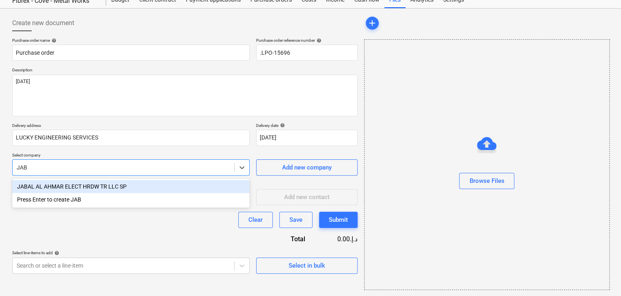
click at [88, 192] on div "JABAL AL AHMAR ELECT HRDW TR LLC SP" at bounding box center [130, 186] width 237 height 13
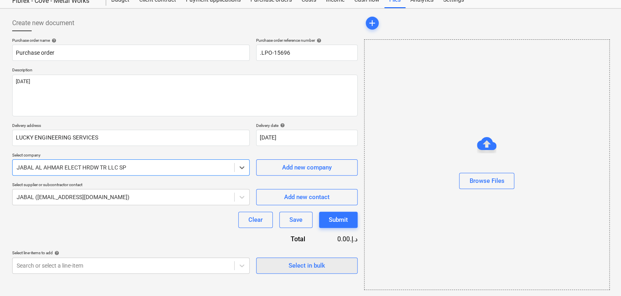
click at [294, 264] on div "Select in bulk" at bounding box center [306, 265] width 37 height 11
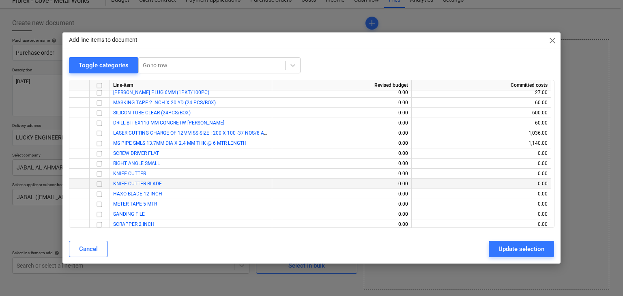
scroll to position [9670, 0]
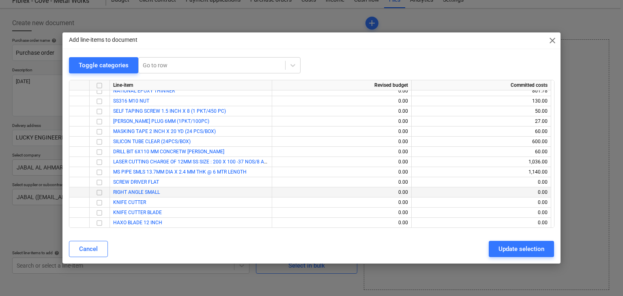
click at [100, 194] on input "checkbox" at bounding box center [100, 193] width 10 height 10
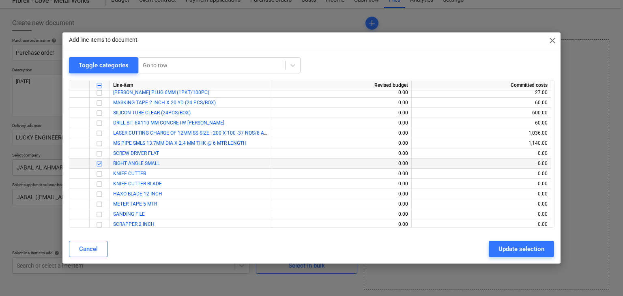
scroll to position [9710, 0]
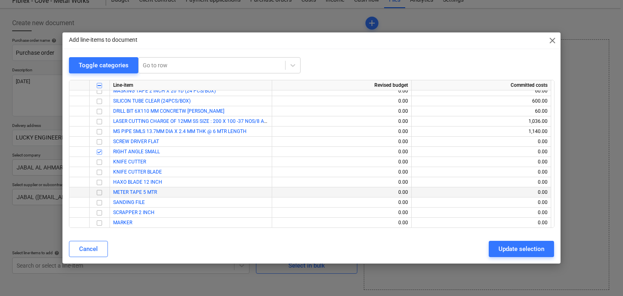
click at [102, 189] on input "checkbox" at bounding box center [100, 193] width 10 height 10
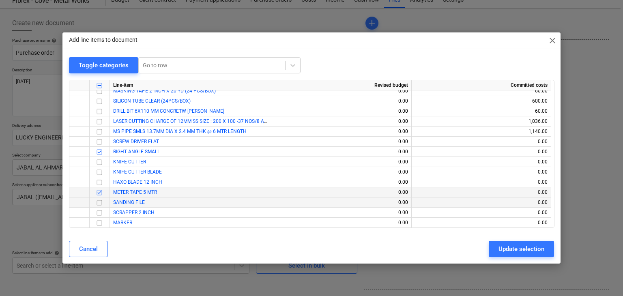
click at [102, 205] on input "checkbox" at bounding box center [100, 203] width 10 height 10
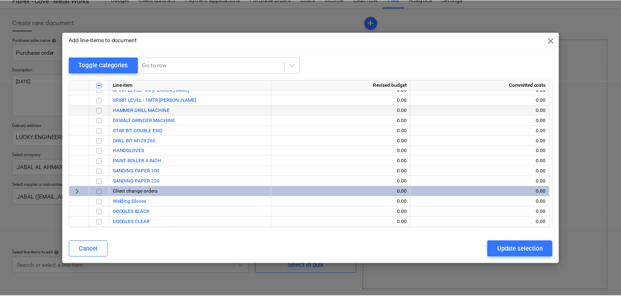
scroll to position [9873, 0]
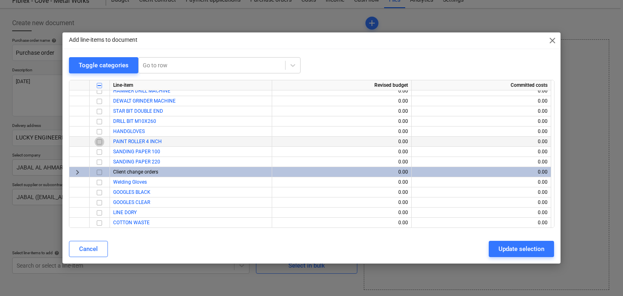
click at [101, 144] on input "checkbox" at bounding box center [100, 142] width 10 height 10
drag, startPoint x: 506, startPoint y: 249, endPoint x: 372, endPoint y: 217, distance: 138.4
click at [505, 248] on div "Update selection" at bounding box center [522, 249] width 46 height 11
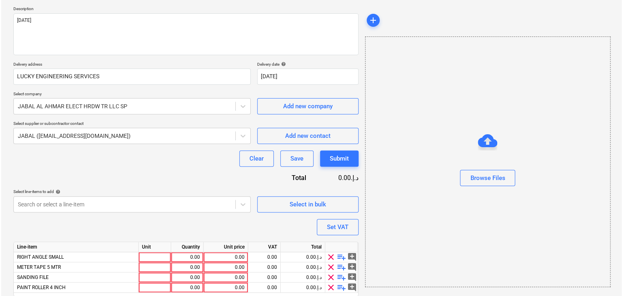
scroll to position [119, 0]
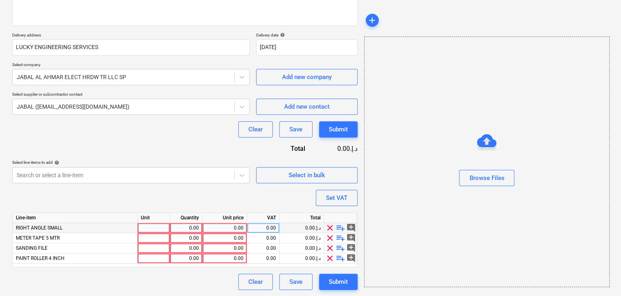
click at [144, 225] on div at bounding box center [154, 228] width 32 height 10
click at [144, 256] on div at bounding box center [154, 259] width 32 height 10
click at [187, 230] on div "0.00" at bounding box center [186, 228] width 26 height 10
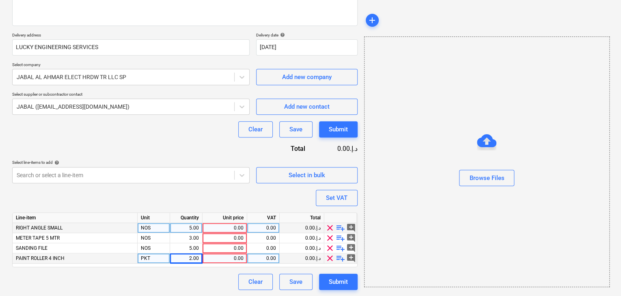
click at [215, 228] on div "0.00" at bounding box center [225, 228] width 38 height 10
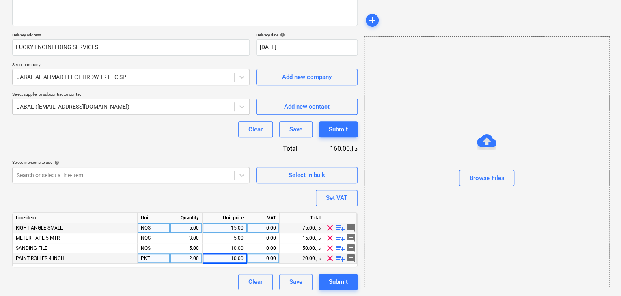
drag, startPoint x: 406, startPoint y: 172, endPoint x: 338, endPoint y: 188, distance: 70.0
click at [406, 172] on div "Browse Files" at bounding box center [486, 162] width 245 height 62
click at [338, 193] on div "Set VAT" at bounding box center [337, 198] width 22 height 11
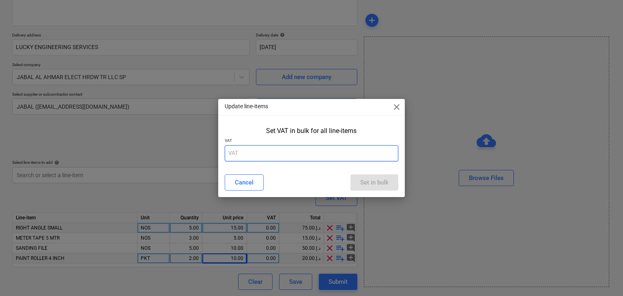
click at [261, 150] on input "text" at bounding box center [312, 153] width 174 height 16
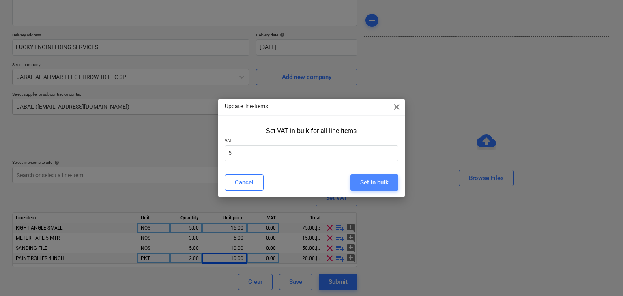
click at [366, 179] on div "Set in bulk" at bounding box center [374, 182] width 28 height 11
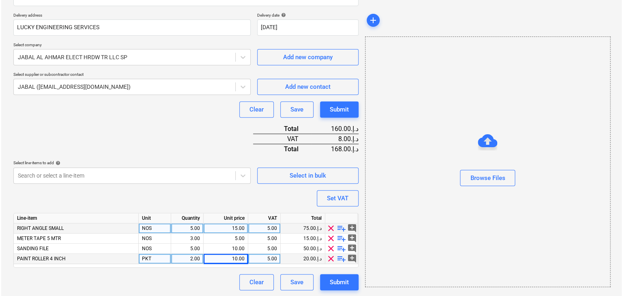
scroll to position [140, 0]
click at [331, 284] on div "Submit" at bounding box center [338, 282] width 19 height 11
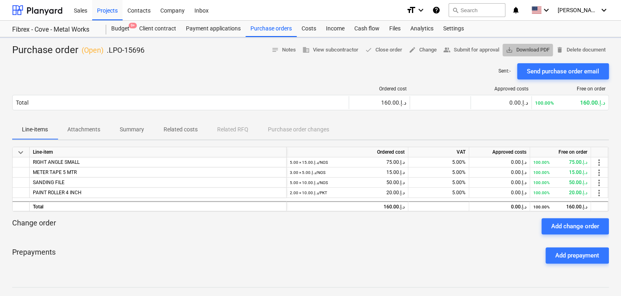
click at [516, 49] on span "save_alt Download PDF" at bounding box center [527, 49] width 44 height 9
click at [259, 27] on div "Purchase orders" at bounding box center [270, 29] width 51 height 16
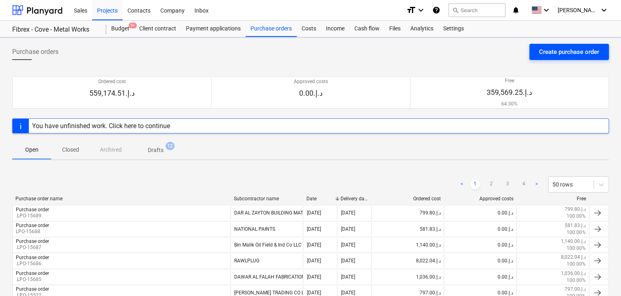
click at [577, 47] on div "Create purchase order" at bounding box center [569, 52] width 60 height 11
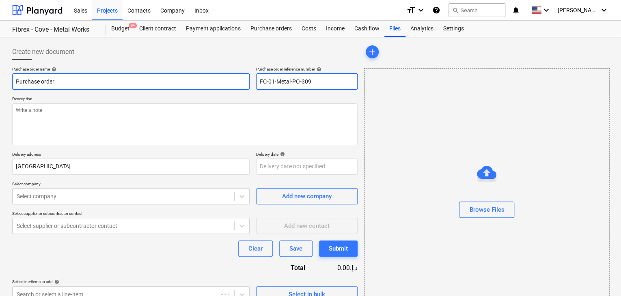
drag, startPoint x: 328, startPoint y: 83, endPoint x: 245, endPoint y: 83, distance: 82.8
click at [245, 83] on div "Purchase order name help Purchase order Purchase order reference number help FC…" at bounding box center [184, 78] width 345 height 23
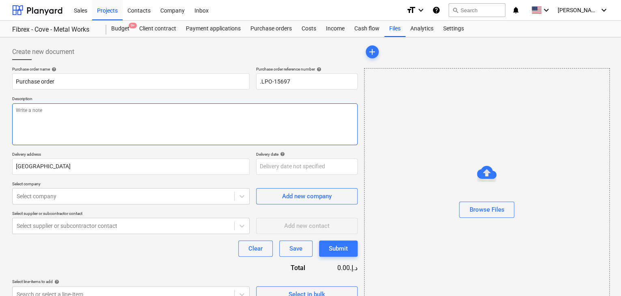
click at [54, 133] on textarea at bounding box center [184, 124] width 345 height 42
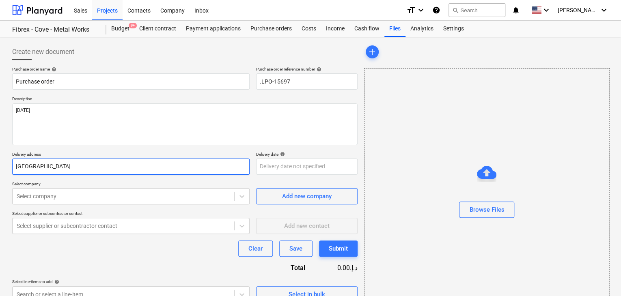
drag, startPoint x: 37, startPoint y: 169, endPoint x: 12, endPoint y: 168, distance: 25.6
click at [12, 168] on input "[GEOGRAPHIC_DATA]" at bounding box center [130, 167] width 237 height 16
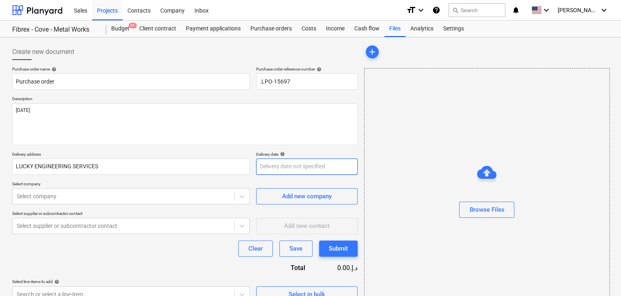
click at [277, 166] on body "Sales Projects Contacts Company Inbox format_size keyboard_arrow_down help sear…" at bounding box center [310, 148] width 621 height 296
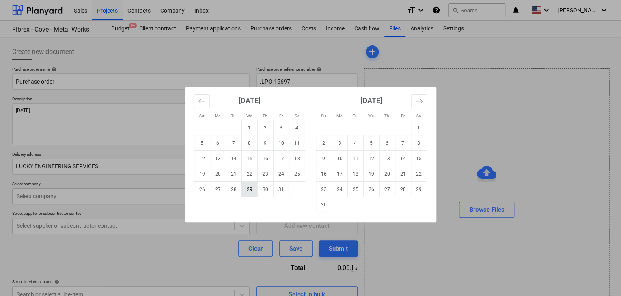
click at [247, 190] on td "29" at bounding box center [249, 189] width 16 height 15
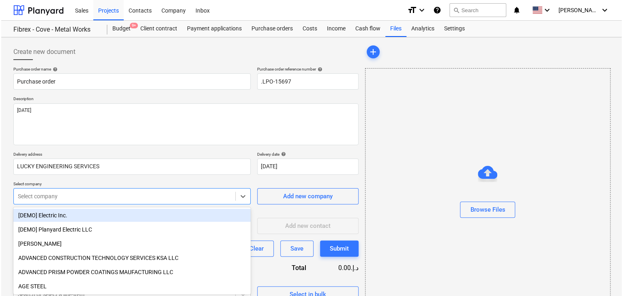
scroll to position [29, 0]
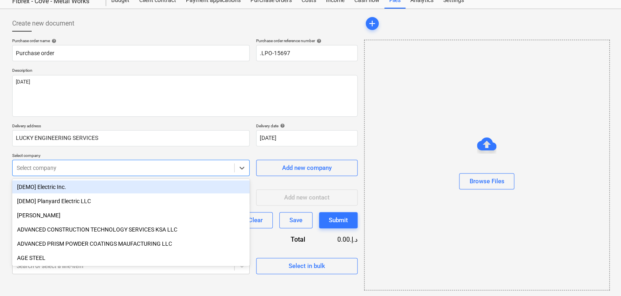
click at [83, 190] on body "Sales Projects Contacts Company Inbox format_size keyboard_arrow_down help sear…" at bounding box center [310, 120] width 621 height 296
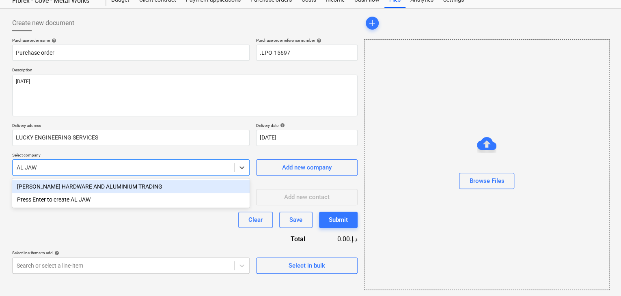
click at [83, 190] on div "[PERSON_NAME] HARDWARE AND ALUMINIUM TRADING" at bounding box center [130, 186] width 237 height 13
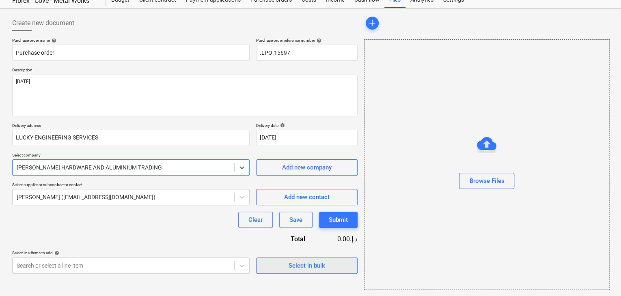
click at [308, 262] on div "Select in bulk" at bounding box center [306, 265] width 37 height 11
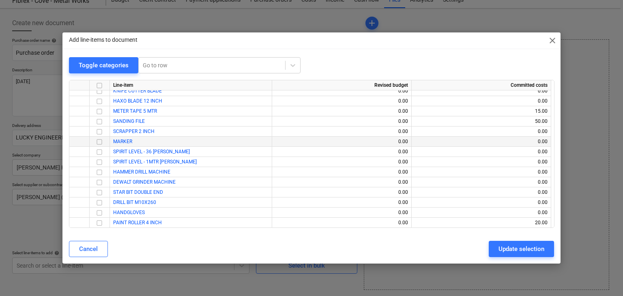
scroll to position [9751, 0]
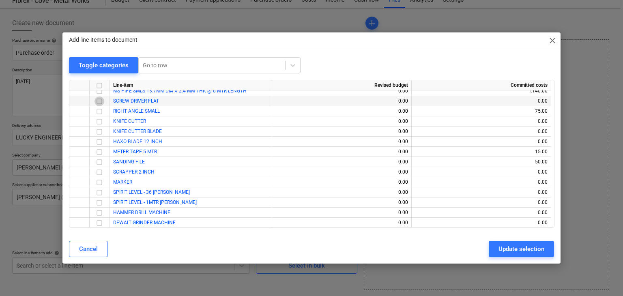
click at [99, 101] on input "checkbox" at bounding box center [100, 102] width 10 height 10
click at [99, 213] on input "checkbox" at bounding box center [100, 213] width 10 height 10
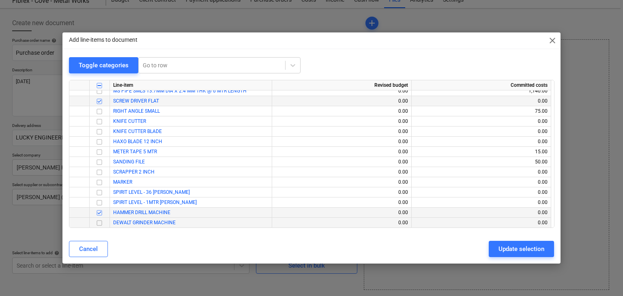
click at [99, 224] on input "checkbox" at bounding box center [100, 223] width 10 height 10
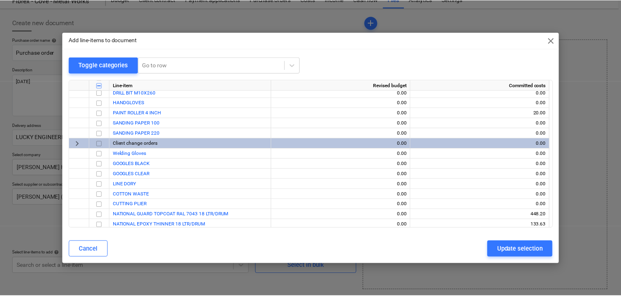
scroll to position [9913, 0]
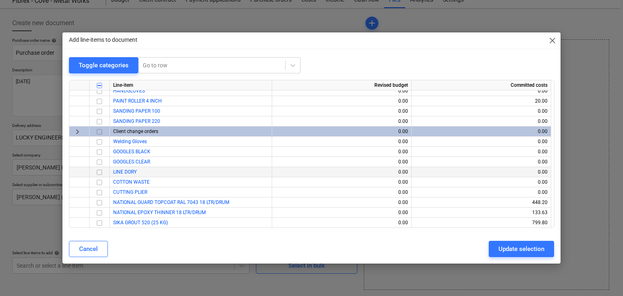
click at [100, 169] on input "checkbox" at bounding box center [100, 173] width 10 height 10
click at [100, 181] on input "checkbox" at bounding box center [100, 183] width 10 height 10
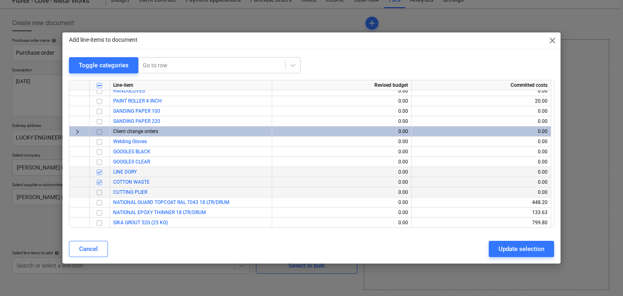
click at [102, 193] on input "checkbox" at bounding box center [100, 193] width 10 height 10
click at [510, 246] on div "Update selection" at bounding box center [522, 249] width 46 height 11
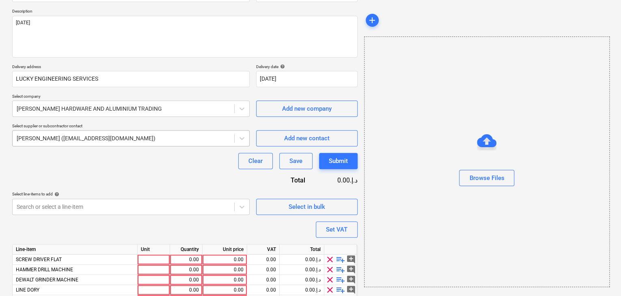
scroll to position [140, 0]
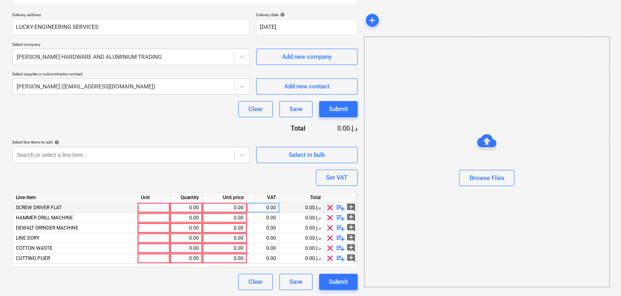
click at [144, 205] on div at bounding box center [154, 208] width 32 height 10
click at [171, 200] on div "Quantity" at bounding box center [186, 198] width 32 height 10
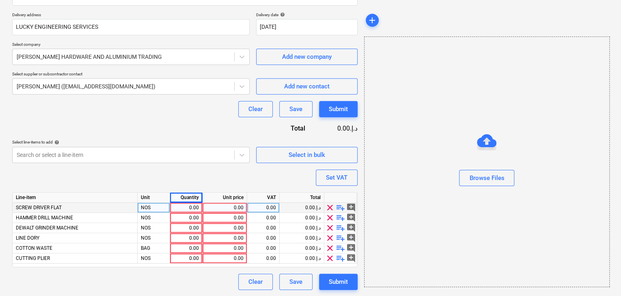
click at [180, 205] on div "0.00" at bounding box center [186, 208] width 26 height 10
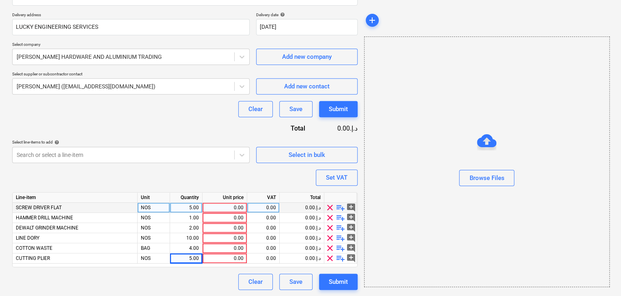
click at [241, 210] on div "0.00" at bounding box center [225, 208] width 38 height 10
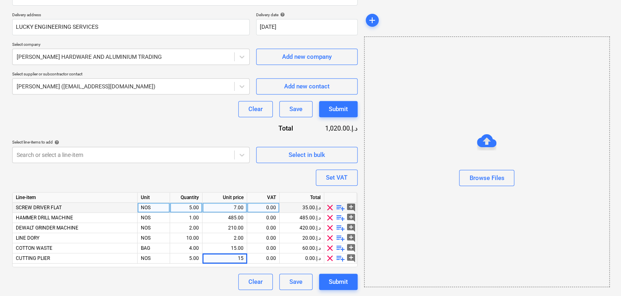
click at [383, 195] on div "Browse Files" at bounding box center [486, 162] width 245 height 251
click at [341, 178] on div "Set VAT" at bounding box center [337, 177] width 22 height 11
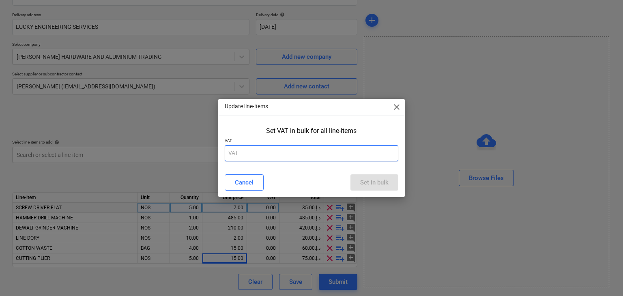
click at [273, 145] on input "text" at bounding box center [312, 153] width 174 height 16
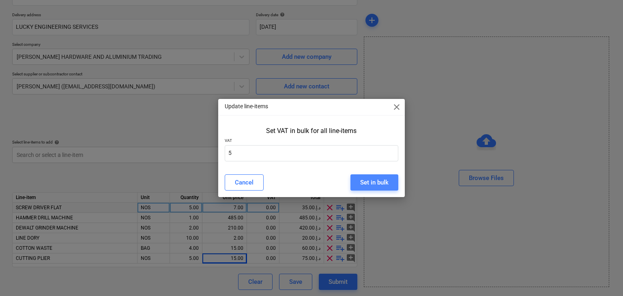
click at [377, 178] on div "Set in bulk" at bounding box center [374, 182] width 28 height 11
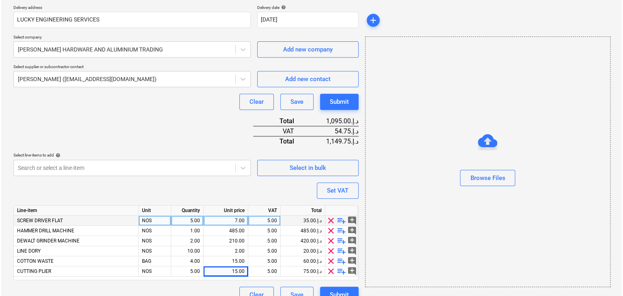
scroll to position [160, 0]
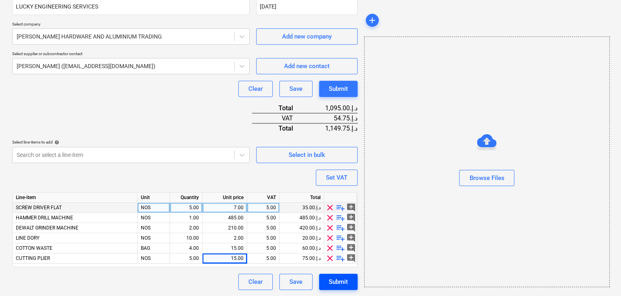
click at [342, 286] on button "Submit" at bounding box center [338, 282] width 39 height 16
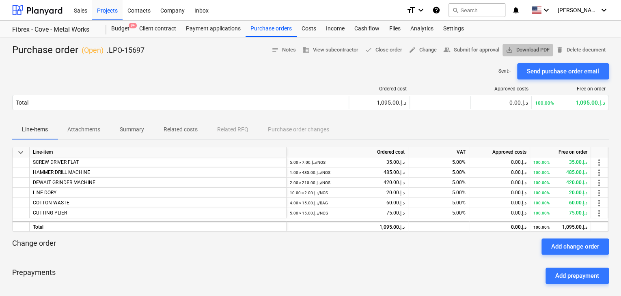
click at [520, 45] on span "save_alt Download PDF" at bounding box center [527, 49] width 44 height 9
click at [284, 34] on div "Purchase orders" at bounding box center [270, 29] width 51 height 16
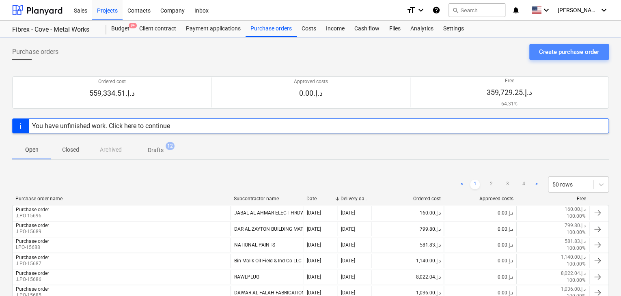
click at [546, 54] on div "Create purchase order" at bounding box center [569, 52] width 60 height 11
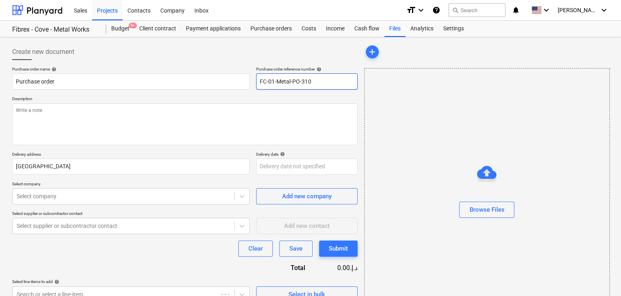
drag, startPoint x: 269, startPoint y: 86, endPoint x: 314, endPoint y: 84, distance: 44.7
click at [269, 86] on input "FC-01-Metal-PO-310" at bounding box center [306, 81] width 101 height 16
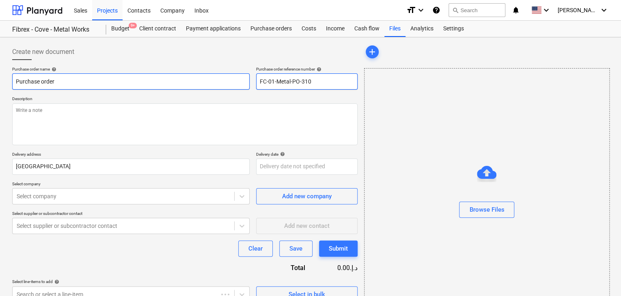
drag, startPoint x: 323, startPoint y: 83, endPoint x: 232, endPoint y: 73, distance: 91.4
click at [232, 73] on div "Purchase order name help Purchase order Purchase order reference number help FC…" at bounding box center [184, 78] width 345 height 23
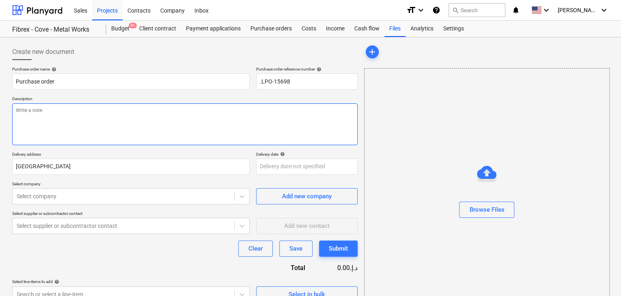
click at [49, 135] on textarea at bounding box center [184, 124] width 345 height 42
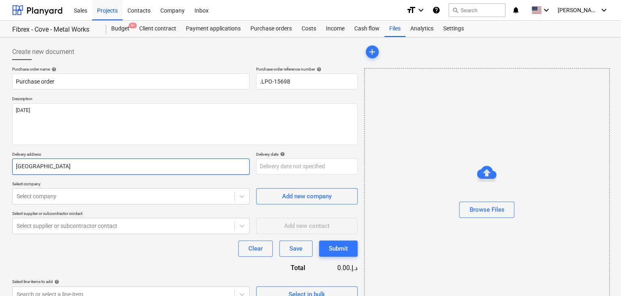
drag, startPoint x: 39, startPoint y: 163, endPoint x: 0, endPoint y: 163, distance: 38.5
click at [0, 163] on div "Create new document Purchase order name help Purchase order Purchase order refe…" at bounding box center [310, 181] width 621 height 288
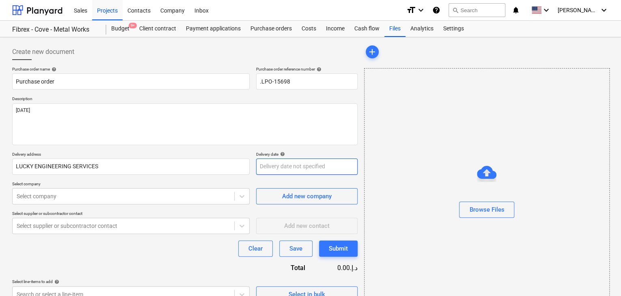
click at [274, 169] on body "Sales Projects Contacts Company Inbox format_size keyboard_arrow_down help sear…" at bounding box center [310, 148] width 621 height 296
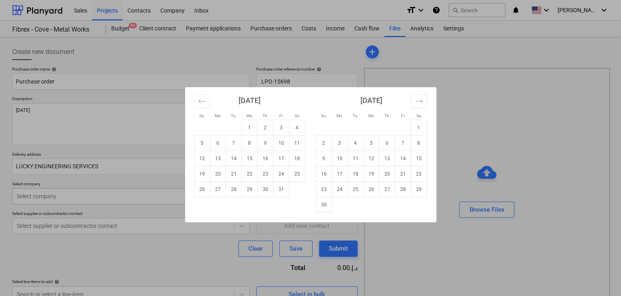
drag, startPoint x: 234, startPoint y: 189, endPoint x: 215, endPoint y: 192, distance: 19.3
click at [234, 189] on td "28" at bounding box center [234, 189] width 16 height 15
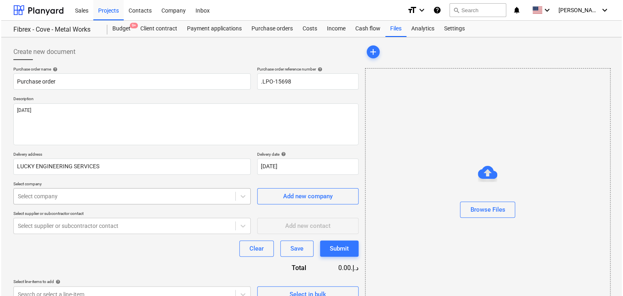
scroll to position [29, 0]
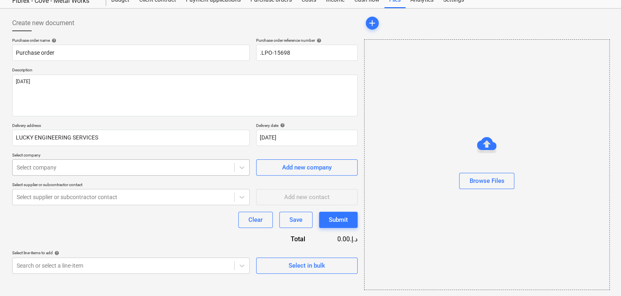
click at [119, 195] on body "Sales Projects Contacts Company Inbox format_size keyboard_arrow_down help sear…" at bounding box center [310, 119] width 621 height 296
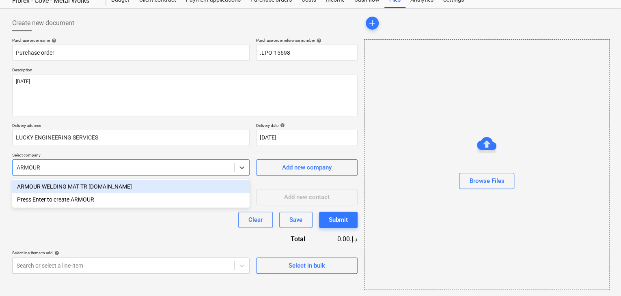
click at [120, 189] on div "ARMOUR WELDING MAT TR [DOMAIN_NAME]" at bounding box center [130, 186] width 237 height 13
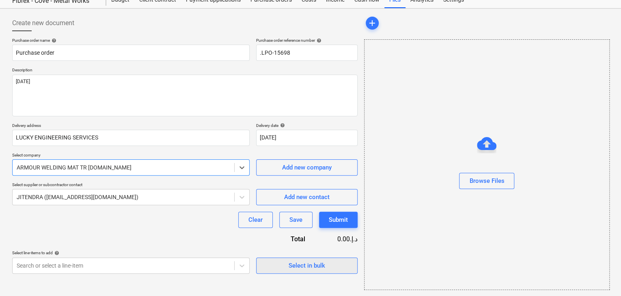
click at [314, 262] on div "Select in bulk" at bounding box center [306, 265] width 37 height 11
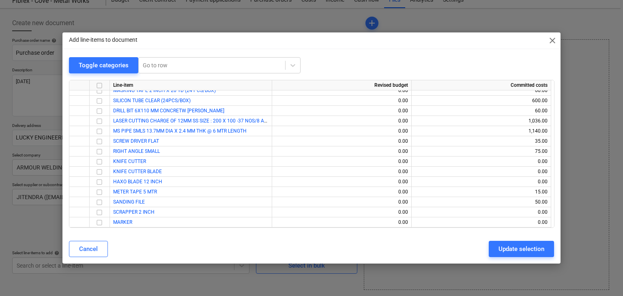
scroll to position [9710, 0]
click at [101, 161] on input "checkbox" at bounding box center [100, 162] width 10 height 10
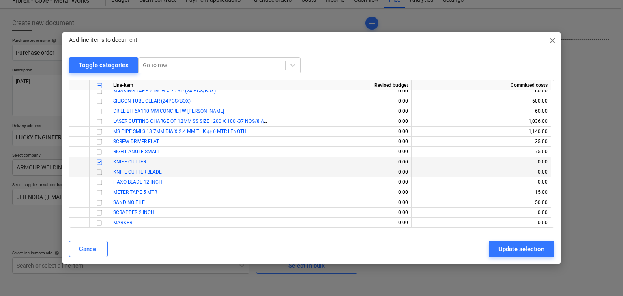
click at [99, 171] on input "checkbox" at bounding box center [100, 173] width 10 height 10
click at [102, 182] on input "checkbox" at bounding box center [100, 183] width 10 height 10
click at [97, 215] on input "checkbox" at bounding box center [100, 213] width 10 height 10
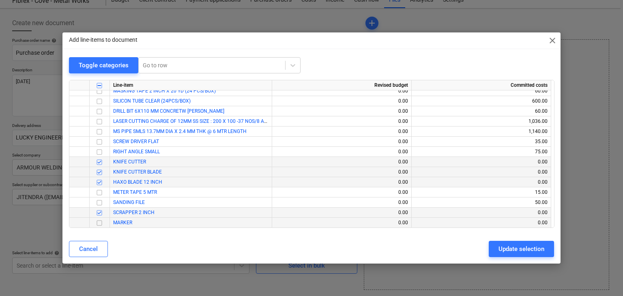
click at [96, 222] on input "checkbox" at bounding box center [100, 223] width 10 height 10
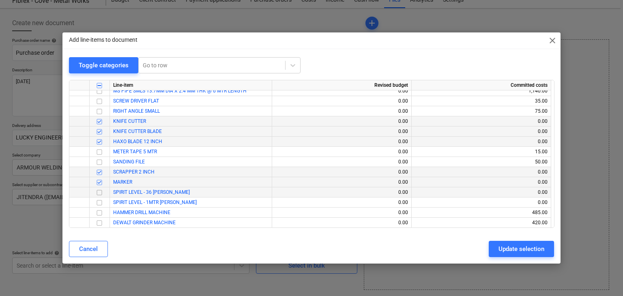
click at [101, 194] on input "checkbox" at bounding box center [100, 193] width 10 height 10
click at [101, 203] on input "checkbox" at bounding box center [100, 203] width 10 height 10
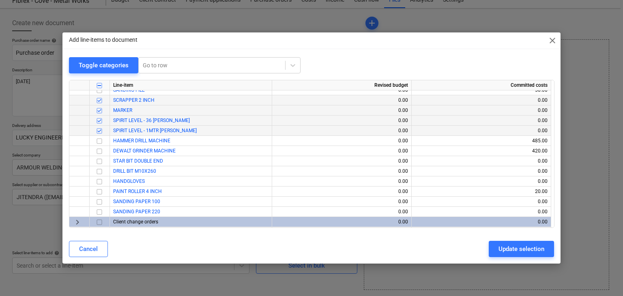
scroll to position [9832, 0]
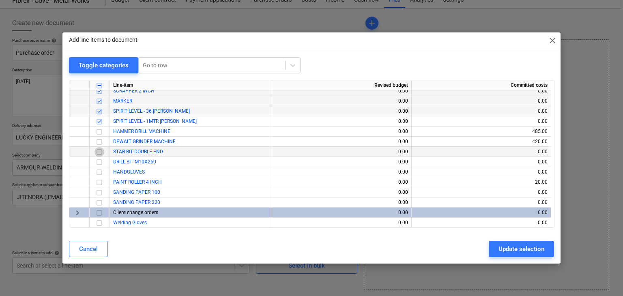
click at [98, 154] on input "checkbox" at bounding box center [100, 152] width 10 height 10
click at [100, 163] on input "checkbox" at bounding box center [100, 162] width 10 height 10
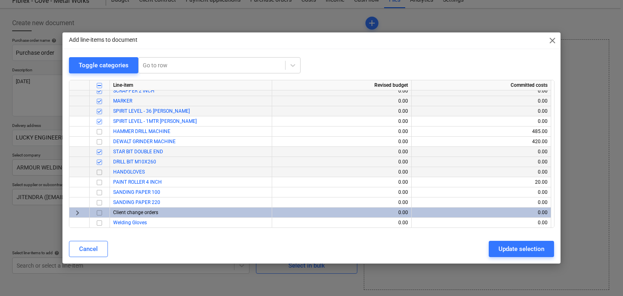
click at [99, 174] on input "checkbox" at bounding box center [100, 173] width 10 height 10
click at [99, 191] on input "checkbox" at bounding box center [100, 193] width 10 height 10
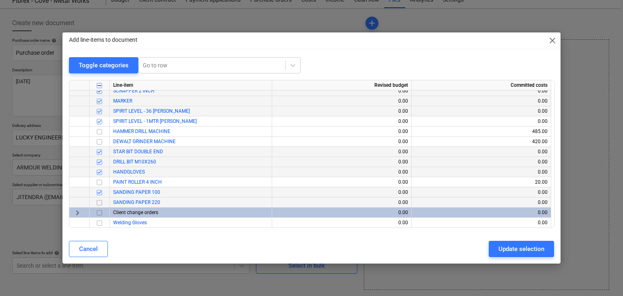
click at [99, 202] on input "checkbox" at bounding box center [100, 203] width 10 height 10
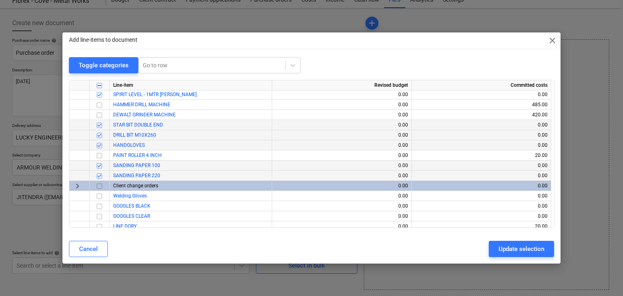
scroll to position [9873, 0]
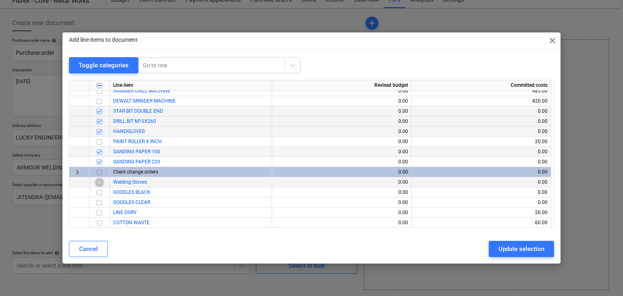
click at [102, 182] on input "checkbox" at bounding box center [100, 183] width 10 height 10
click at [101, 194] on input "checkbox" at bounding box center [100, 193] width 10 height 10
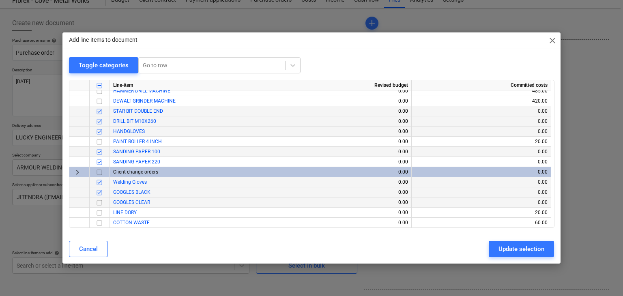
click at [98, 203] on input "checkbox" at bounding box center [100, 203] width 10 height 10
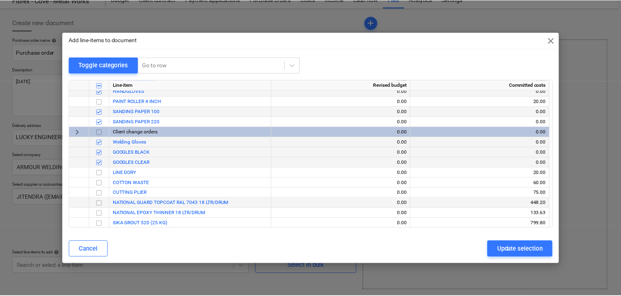
scroll to position [9913, 0]
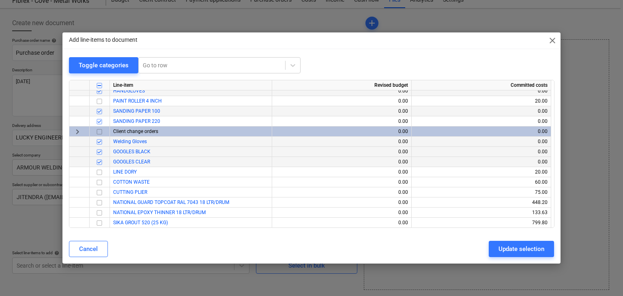
drag, startPoint x: 518, startPoint y: 249, endPoint x: 310, endPoint y: 198, distance: 214.2
click at [518, 249] on div "Update selection" at bounding box center [522, 249] width 46 height 11
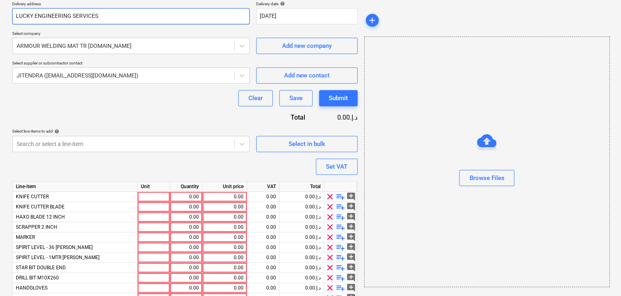
scroll to position [231, 0]
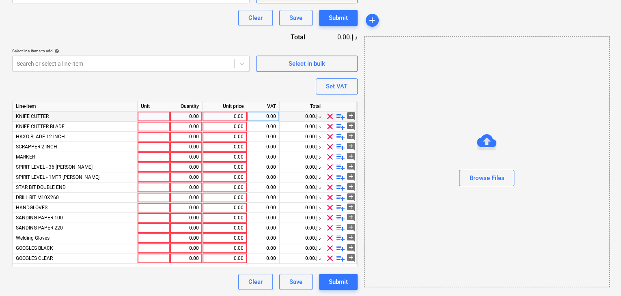
click at [158, 117] on div at bounding box center [154, 117] width 32 height 10
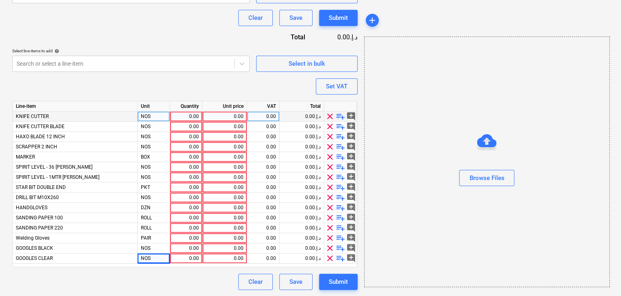
click at [174, 118] on div "0.00" at bounding box center [186, 117] width 26 height 10
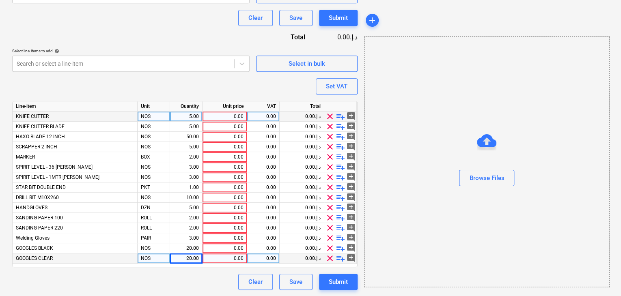
click at [222, 256] on div "0.00" at bounding box center [225, 259] width 38 height 10
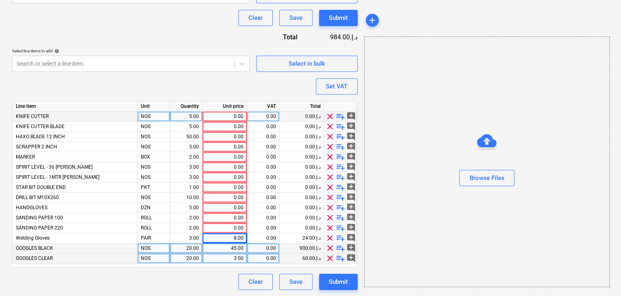
click at [229, 248] on div "45.00" at bounding box center [225, 248] width 38 height 10
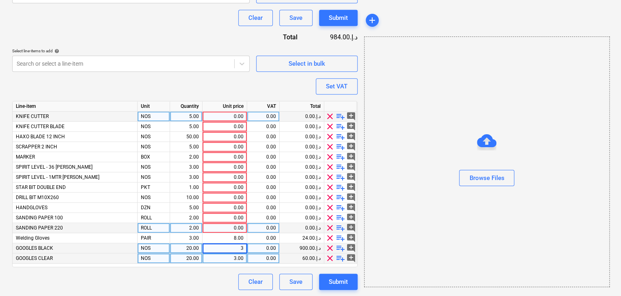
click at [230, 229] on div "0.00" at bounding box center [225, 228] width 38 height 10
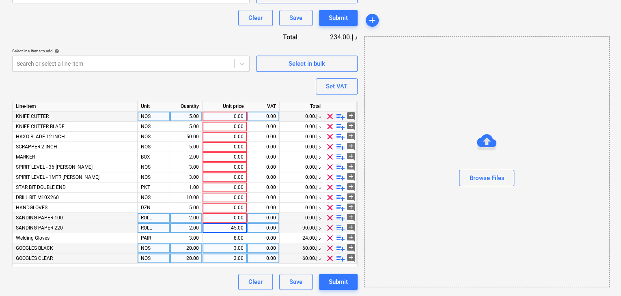
click at [229, 218] on div "0.00" at bounding box center [225, 218] width 38 height 10
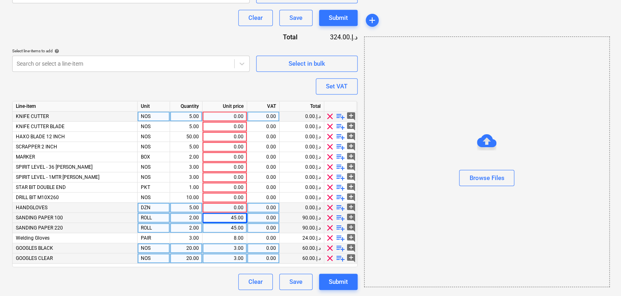
click at [236, 208] on div "0.00" at bounding box center [225, 208] width 38 height 10
click at [155, 205] on div "DZN" at bounding box center [154, 208] width 32 height 10
click at [170, 203] on div "5.00" at bounding box center [186, 208] width 32 height 10
click at [229, 210] on div "0.00" at bounding box center [225, 208] width 38 height 10
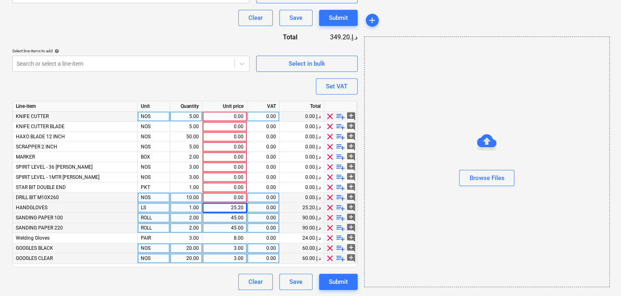
click at [231, 198] on div "0.00" at bounding box center [225, 198] width 38 height 10
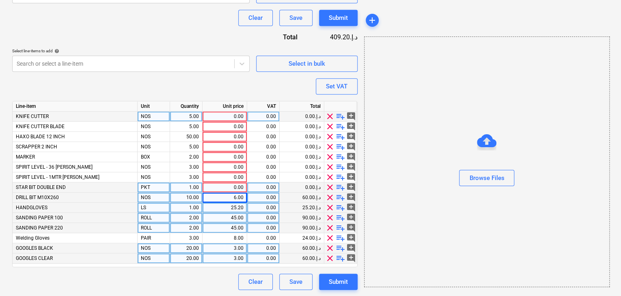
click at [237, 187] on div "0.00" at bounding box center [225, 188] width 38 height 10
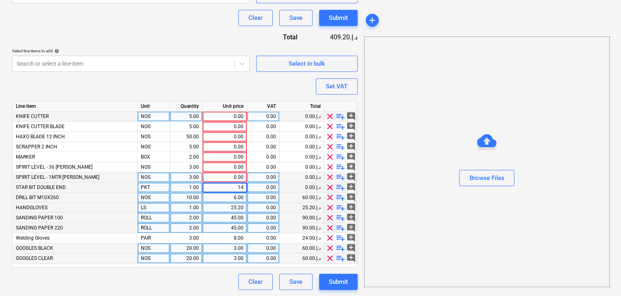
click at [227, 176] on div "0.00" at bounding box center [225, 177] width 38 height 10
click at [232, 163] on div "0.00" at bounding box center [225, 167] width 38 height 10
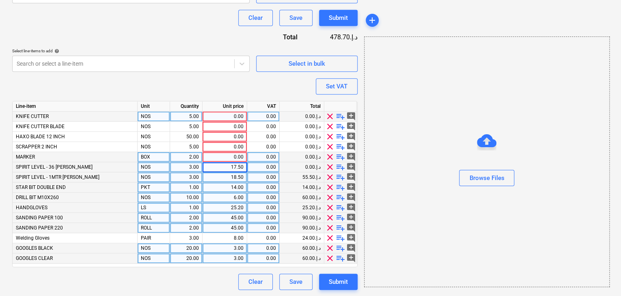
click at [231, 155] on div "0.00" at bounding box center [225, 157] width 38 height 10
click at [228, 148] on div "0.00" at bounding box center [225, 147] width 38 height 10
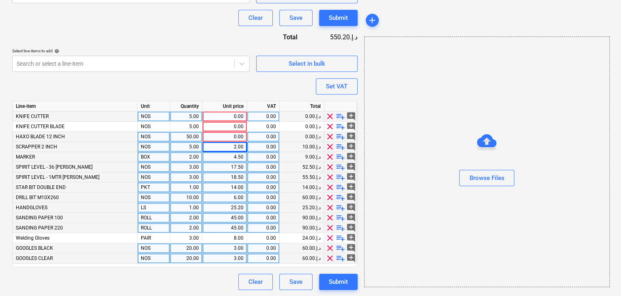
click at [224, 137] on div "0.00" at bounding box center [225, 137] width 38 height 10
click at [230, 113] on div "0.00" at bounding box center [225, 117] width 38 height 10
click at [230, 113] on div "250.00" at bounding box center [225, 117] width 38 height 10
click at [411, 104] on div "Browse Files" at bounding box center [486, 162] width 245 height 251
click at [338, 86] on div "Set VAT" at bounding box center [337, 86] width 22 height 11
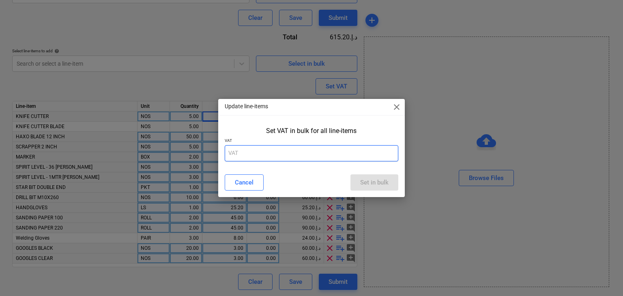
click at [251, 155] on input "text" at bounding box center [312, 153] width 174 height 16
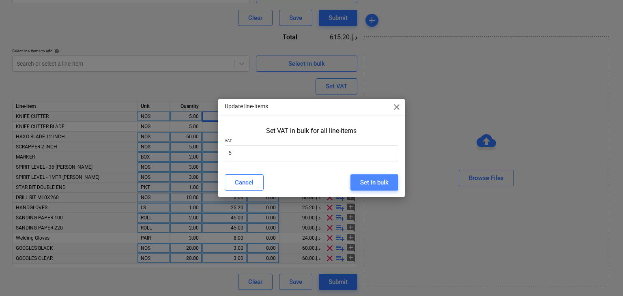
click at [377, 184] on div "Set in bulk" at bounding box center [374, 182] width 28 height 11
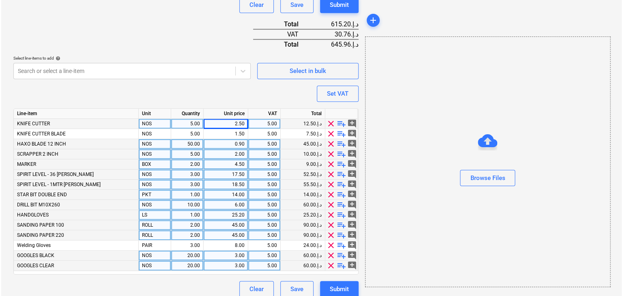
scroll to position [251, 0]
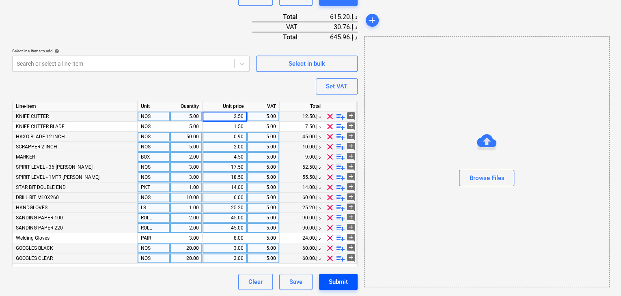
click at [339, 281] on div "Submit" at bounding box center [338, 282] width 19 height 11
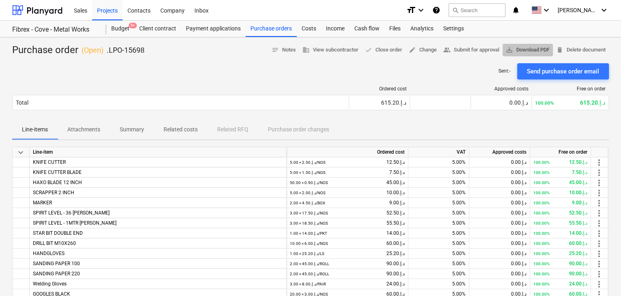
click at [526, 48] on span "save_alt Download PDF" at bounding box center [527, 49] width 44 height 9
